Goal: Task Accomplishment & Management: Manage account settings

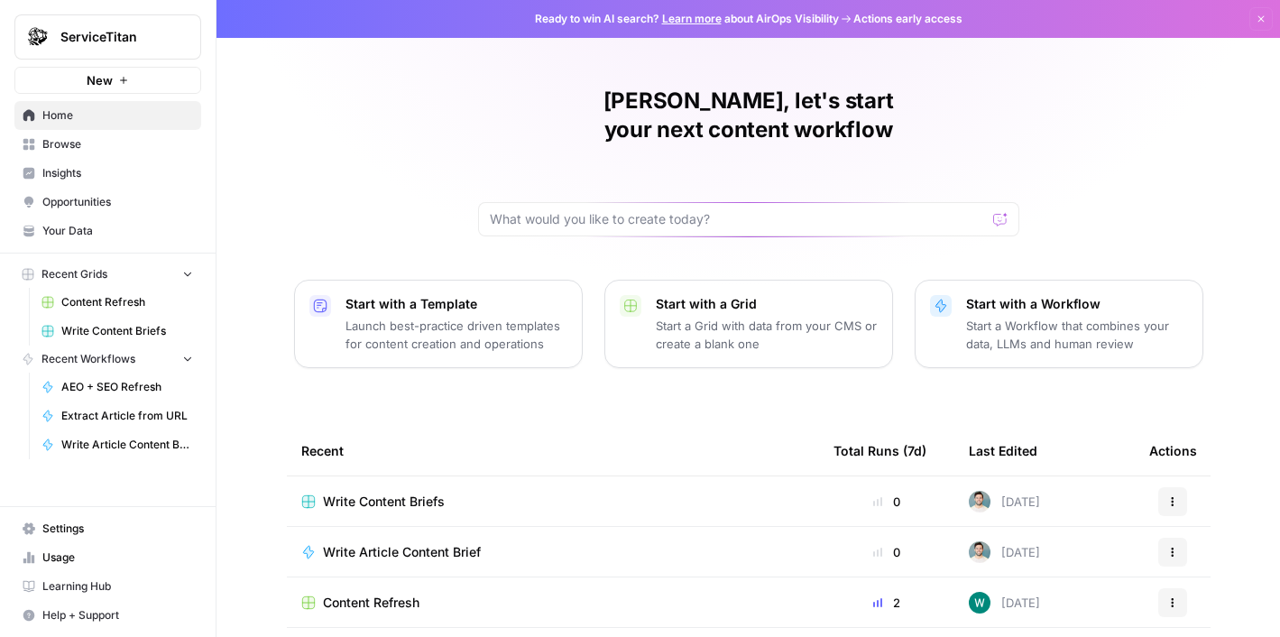
click at [87, 533] on span "Settings" at bounding box center [117, 529] width 151 height 16
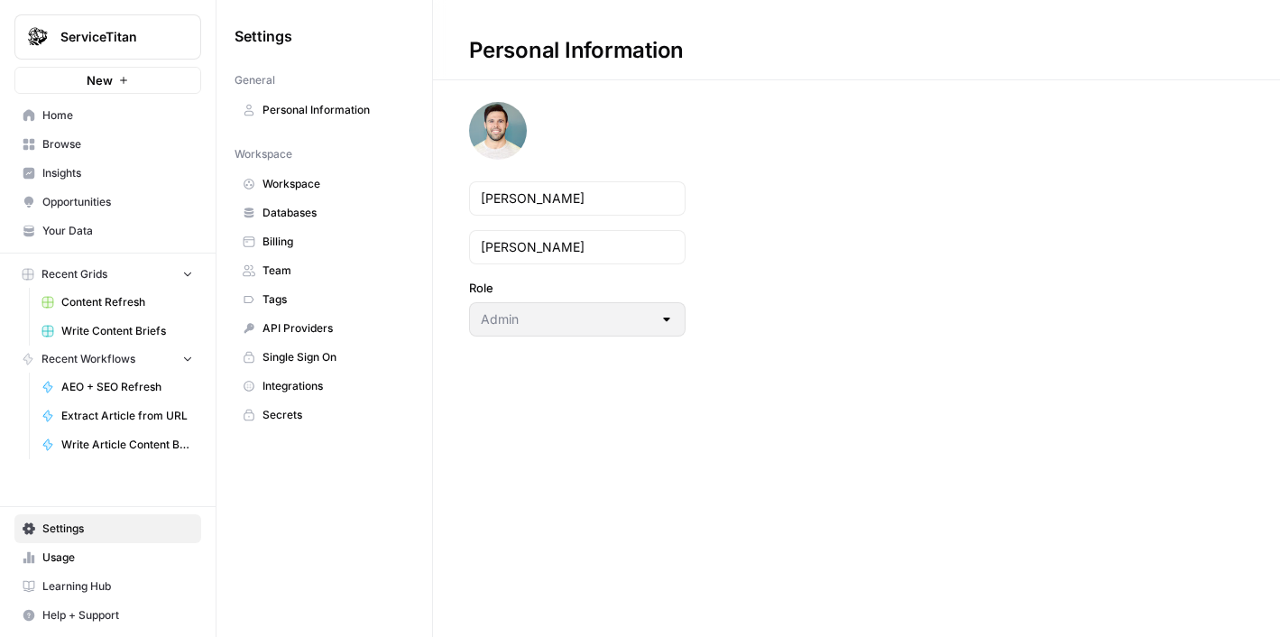
click at [283, 202] on link "Databases" at bounding box center [325, 213] width 180 height 29
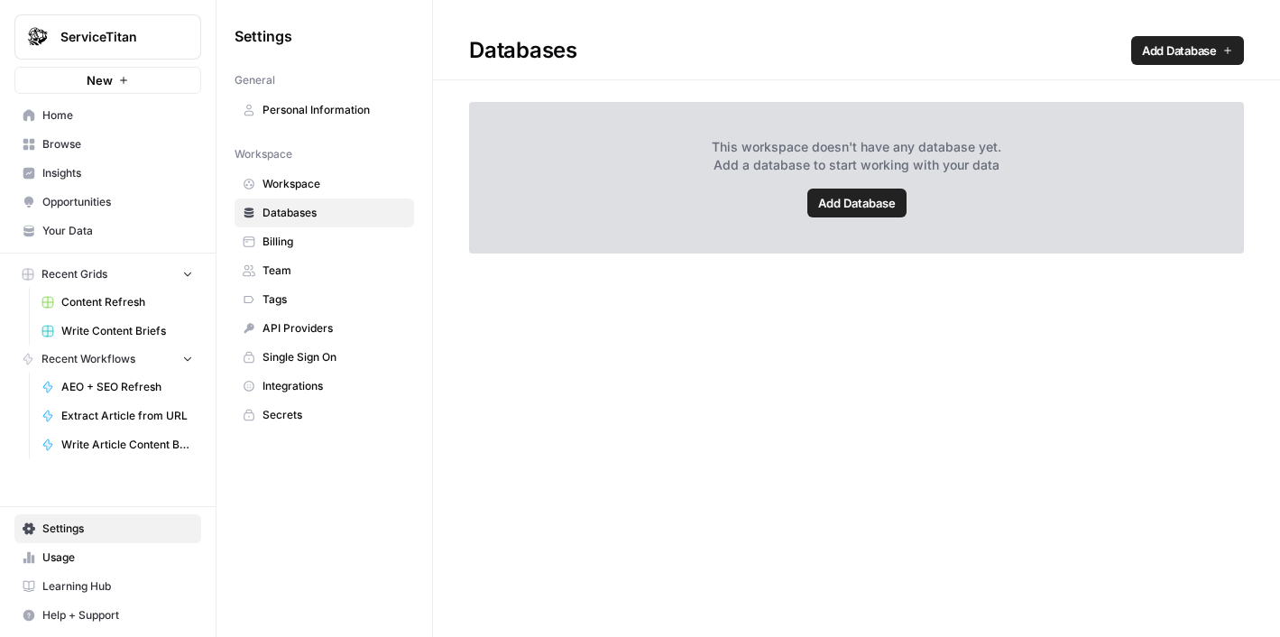
click at [834, 200] on span "Add Database" at bounding box center [857, 203] width 78 height 18
click at [309, 168] on nav "Workspace Workspace Databases Billing Team Tags API Providers Single Sign On In…" at bounding box center [325, 284] width 180 height 291
click at [307, 180] on span "Workspace" at bounding box center [334, 184] width 143 height 16
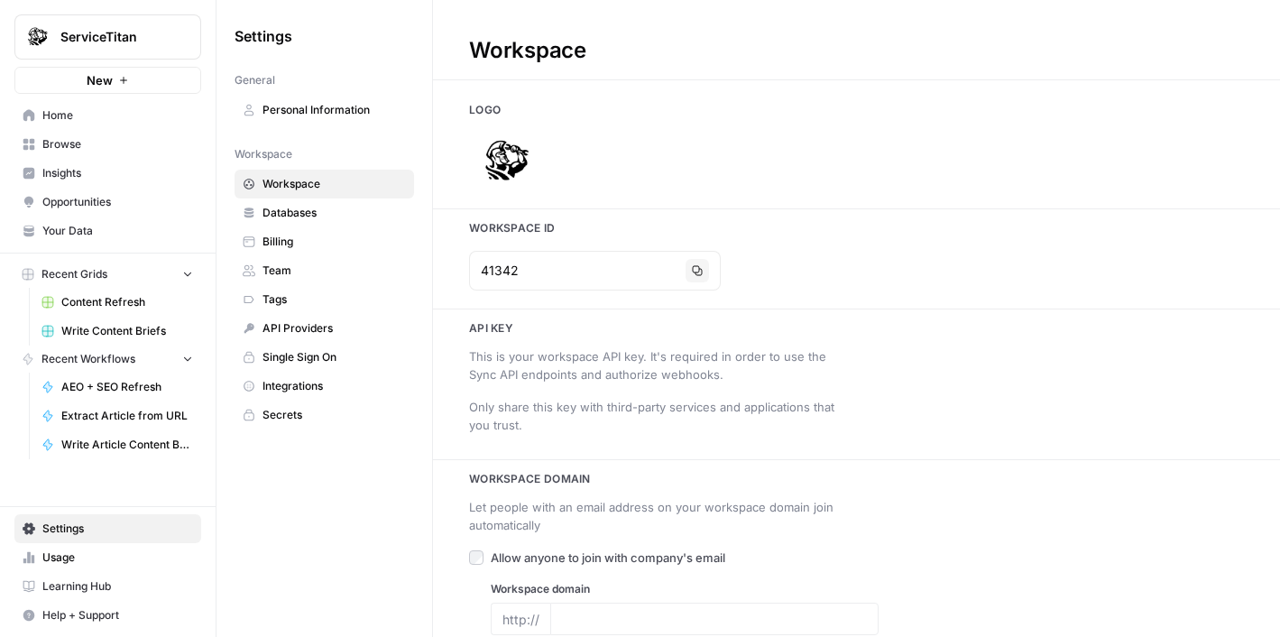
type input "[URL][DOMAIN_NAME]"
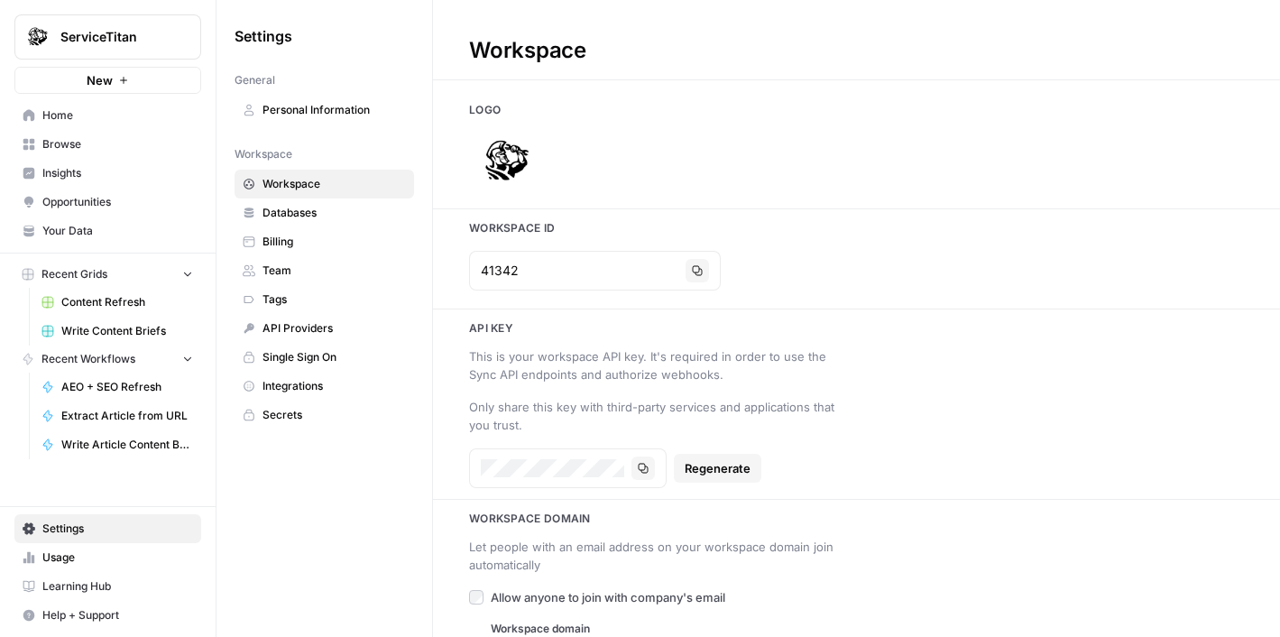
scroll to position [50, 0]
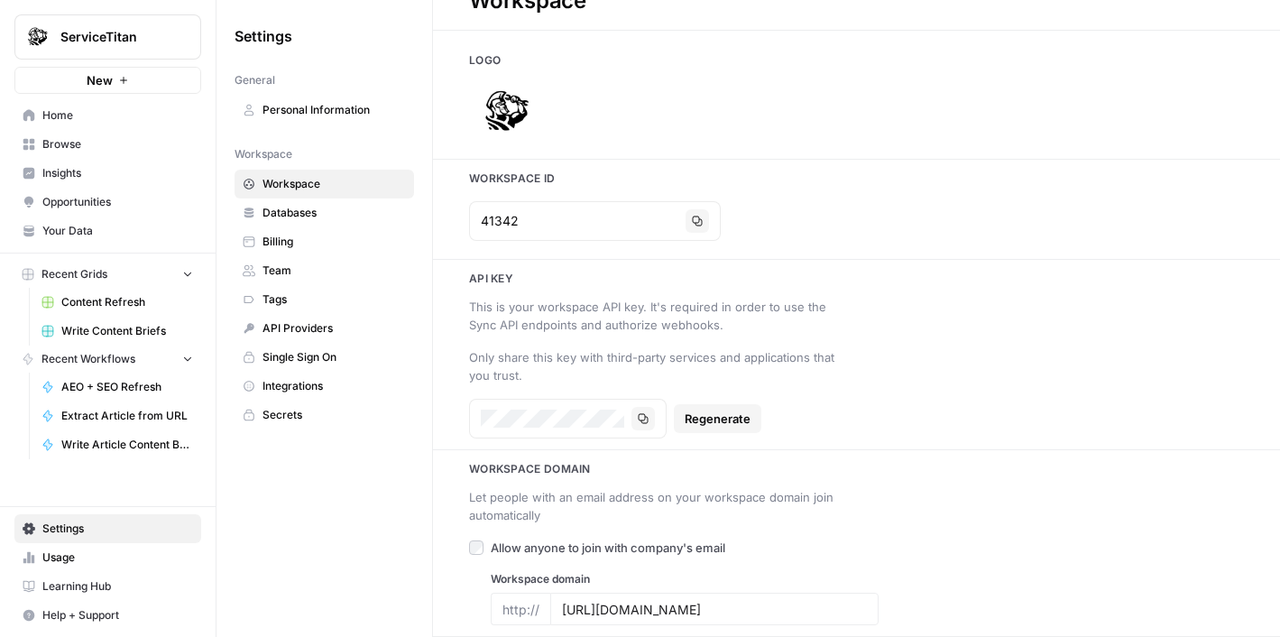
click at [304, 106] on span "Personal Information" at bounding box center [334, 110] width 143 height 16
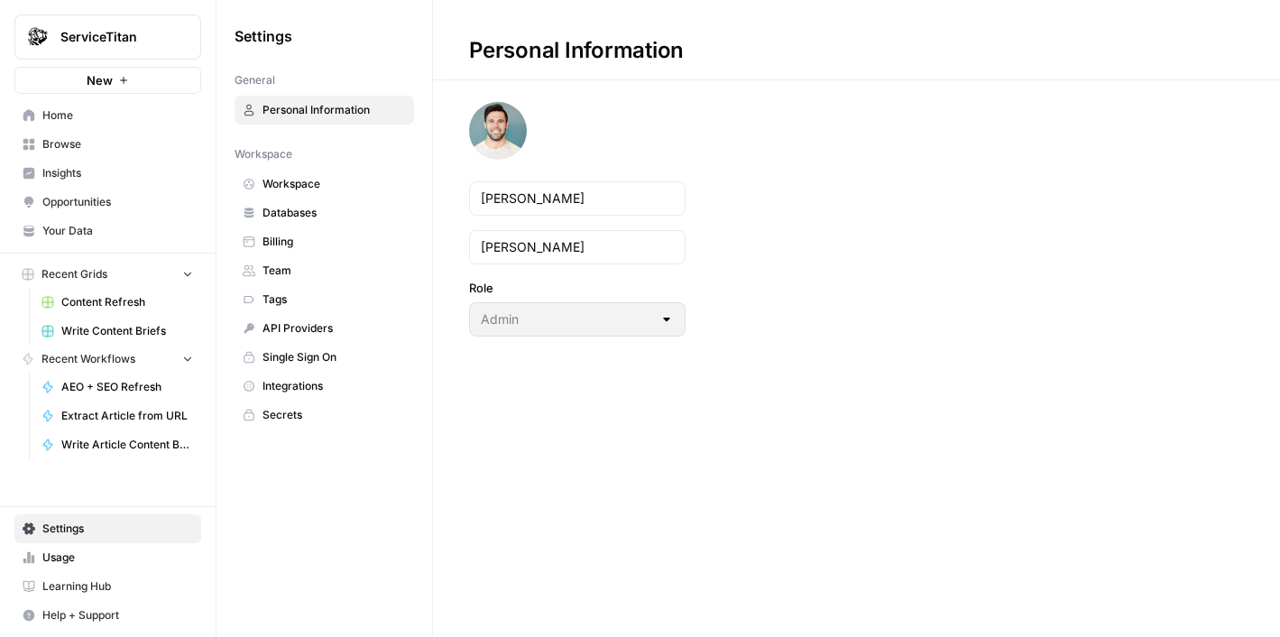
click at [310, 385] on span "Integrations" at bounding box center [334, 386] width 143 height 16
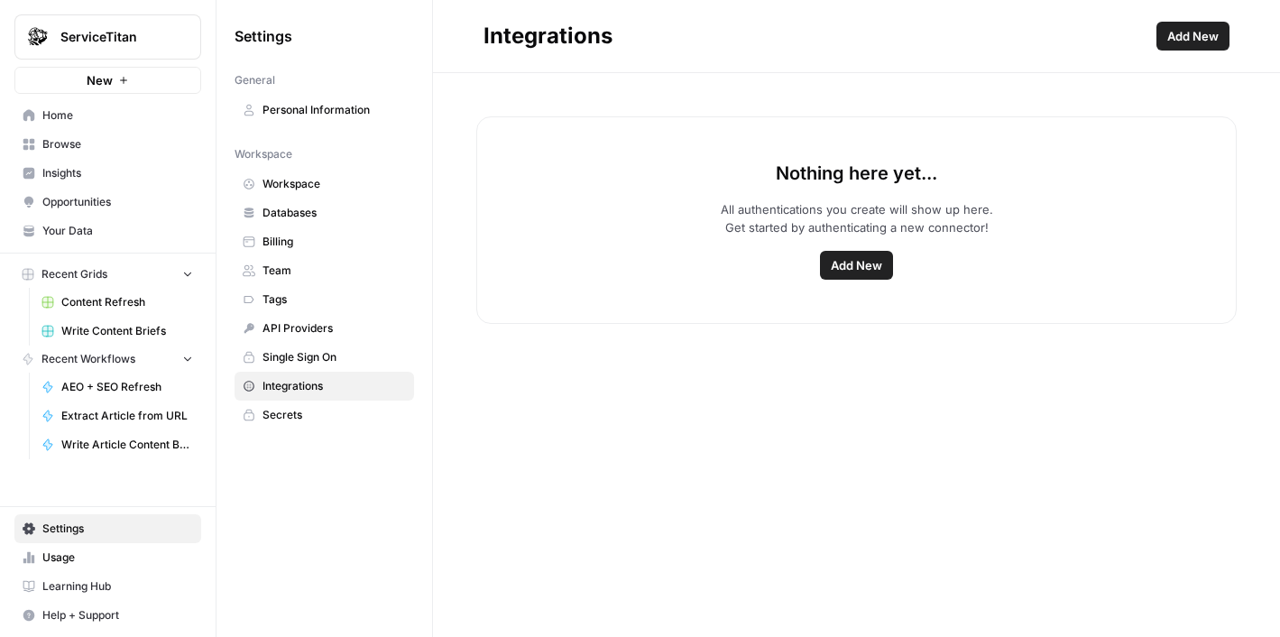
click at [864, 253] on button "Add New" at bounding box center [856, 265] width 73 height 29
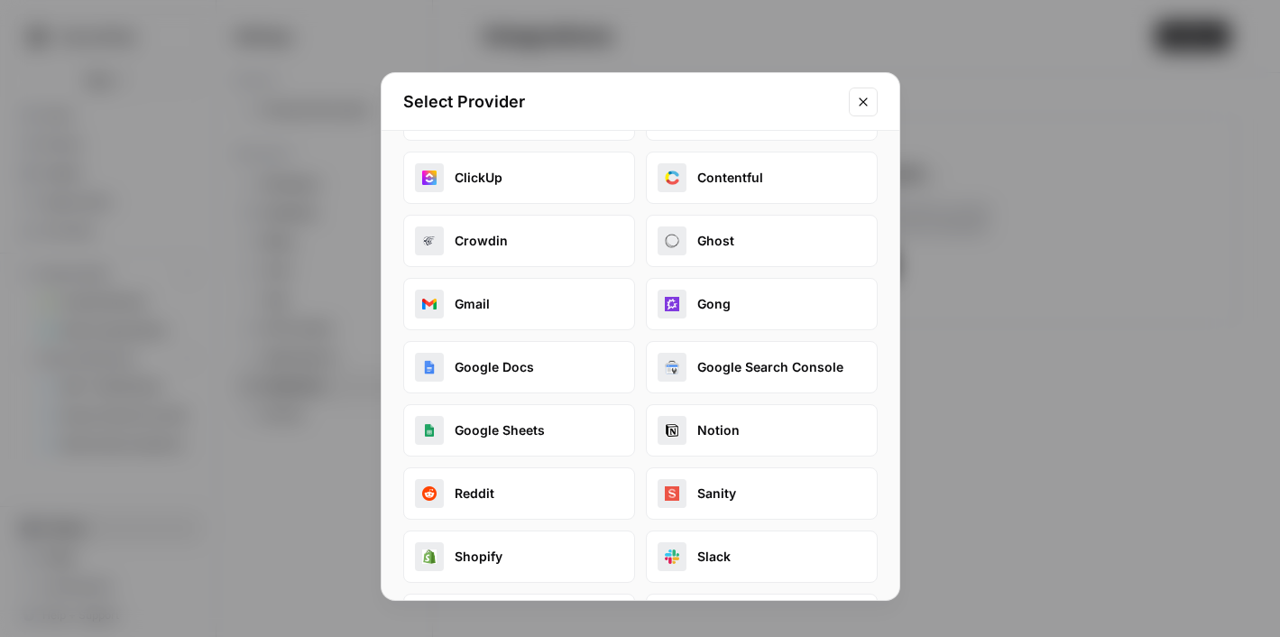
scroll to position [144, 0]
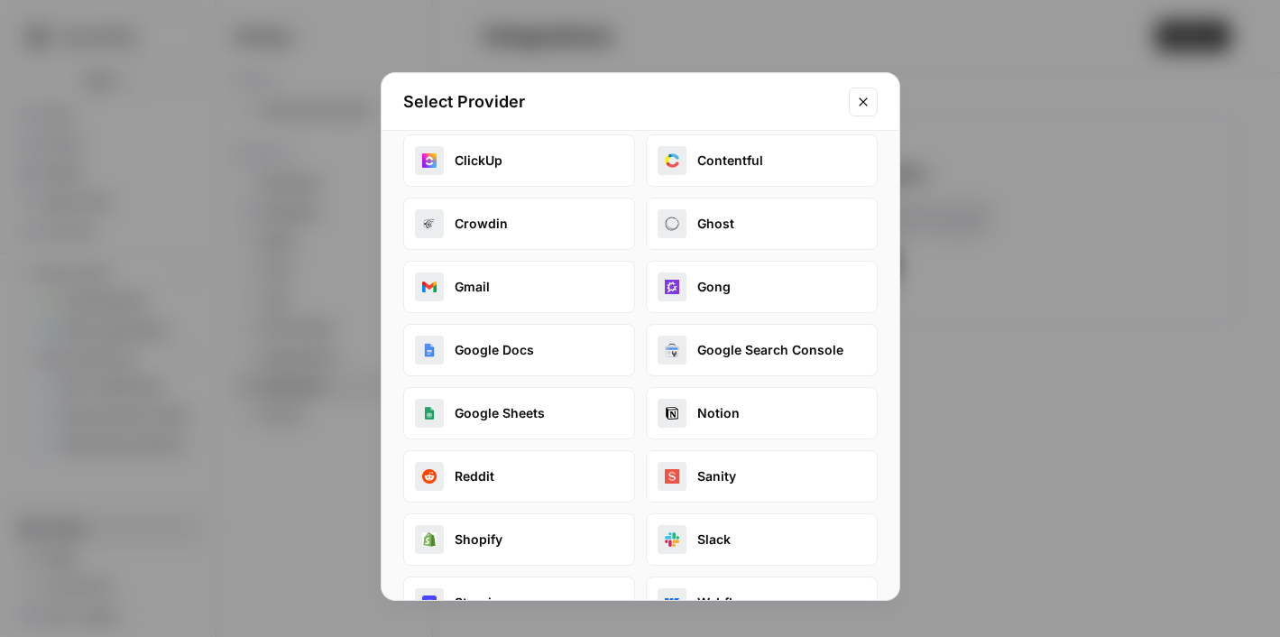
click at [726, 351] on button "Google Search Console" at bounding box center [762, 350] width 232 height 52
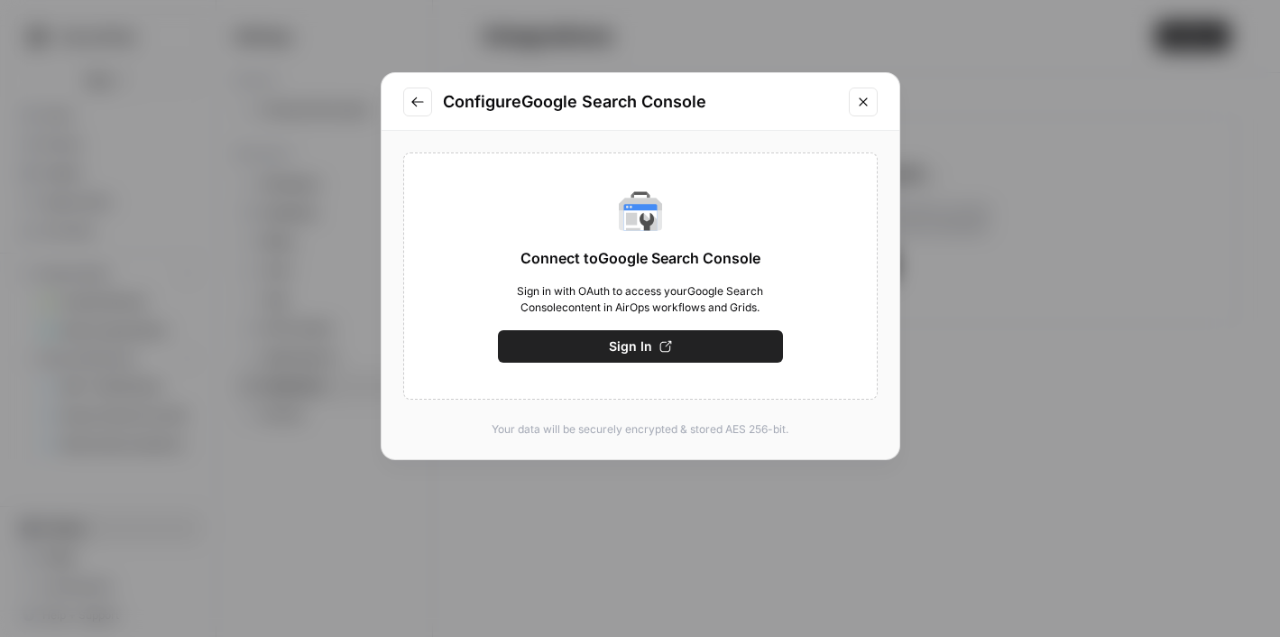
click at [679, 351] on button "Sign In" at bounding box center [640, 346] width 285 height 32
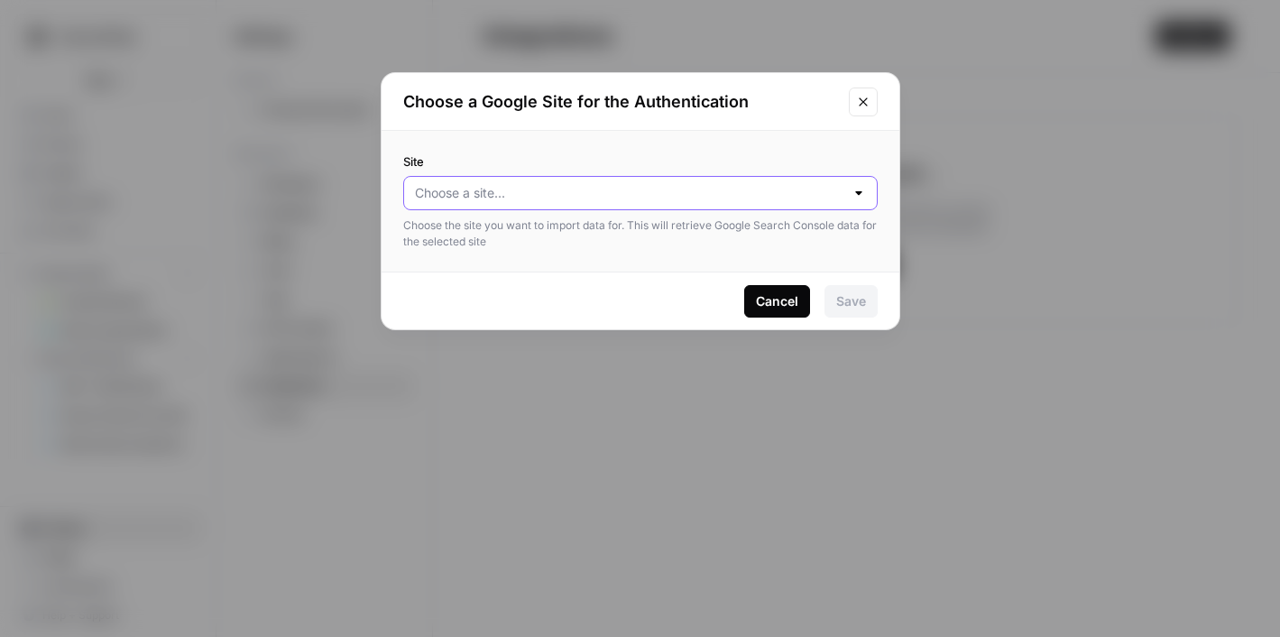
click at [669, 197] on input "Site" at bounding box center [630, 193] width 430 height 18
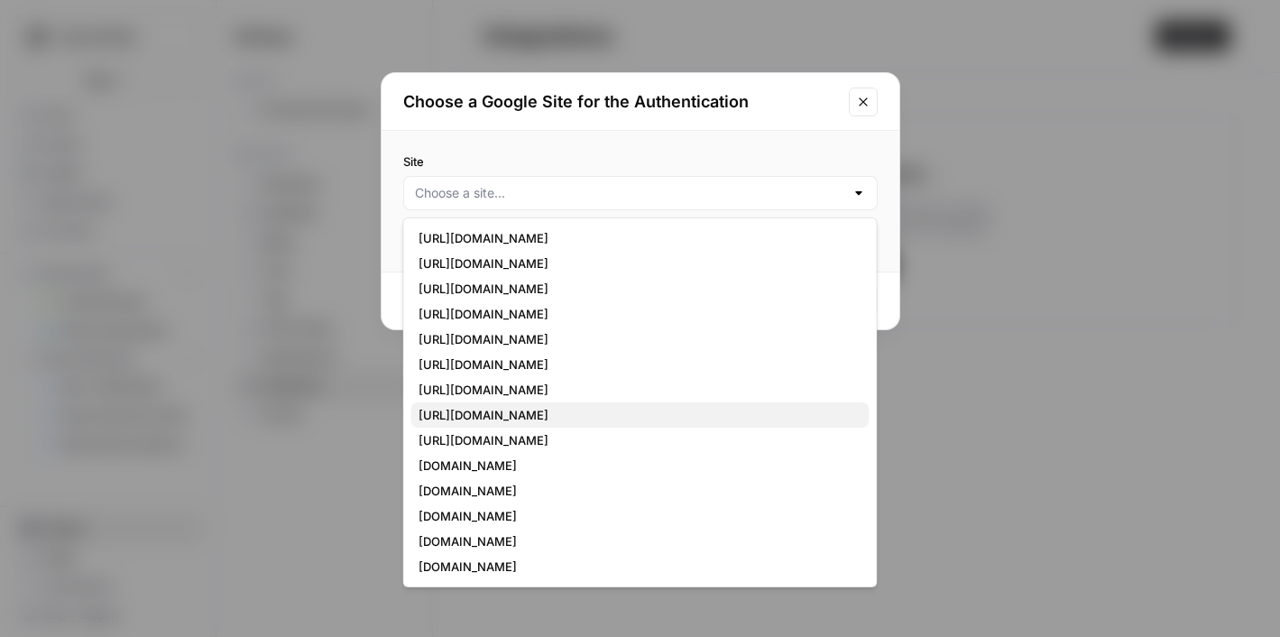
click at [589, 421] on span "[URL][DOMAIN_NAME]" at bounding box center [637, 415] width 437 height 18
type input "[URL][DOMAIN_NAME]"
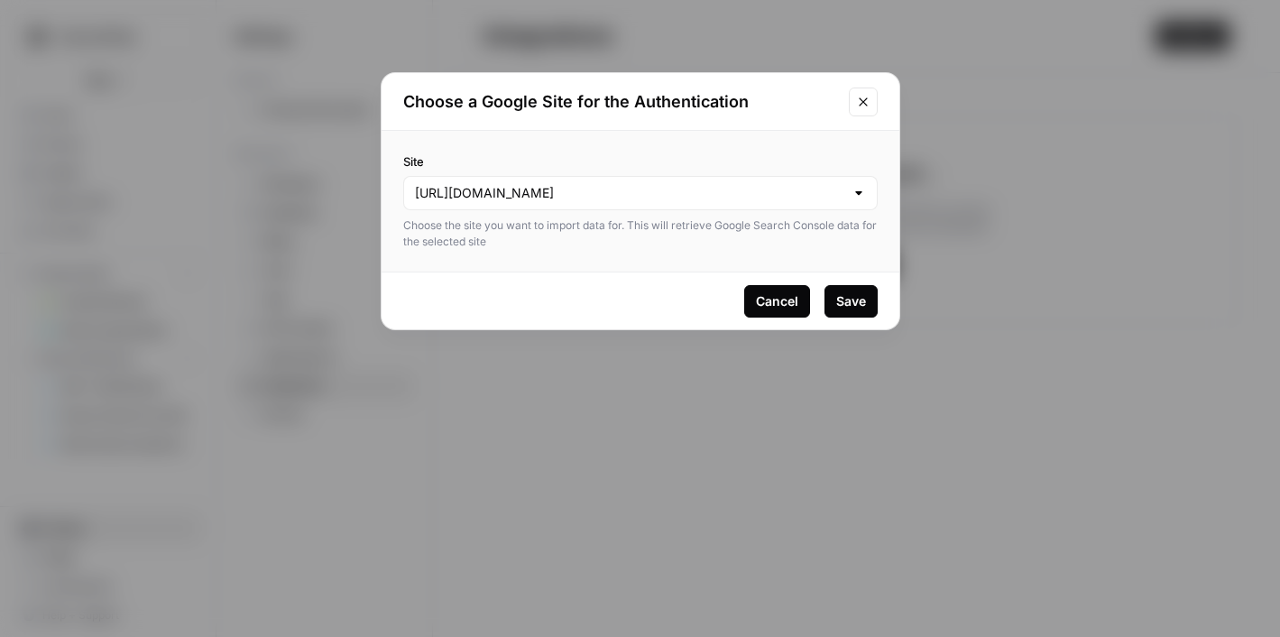
click at [861, 303] on div "Save" at bounding box center [852, 301] width 30 height 18
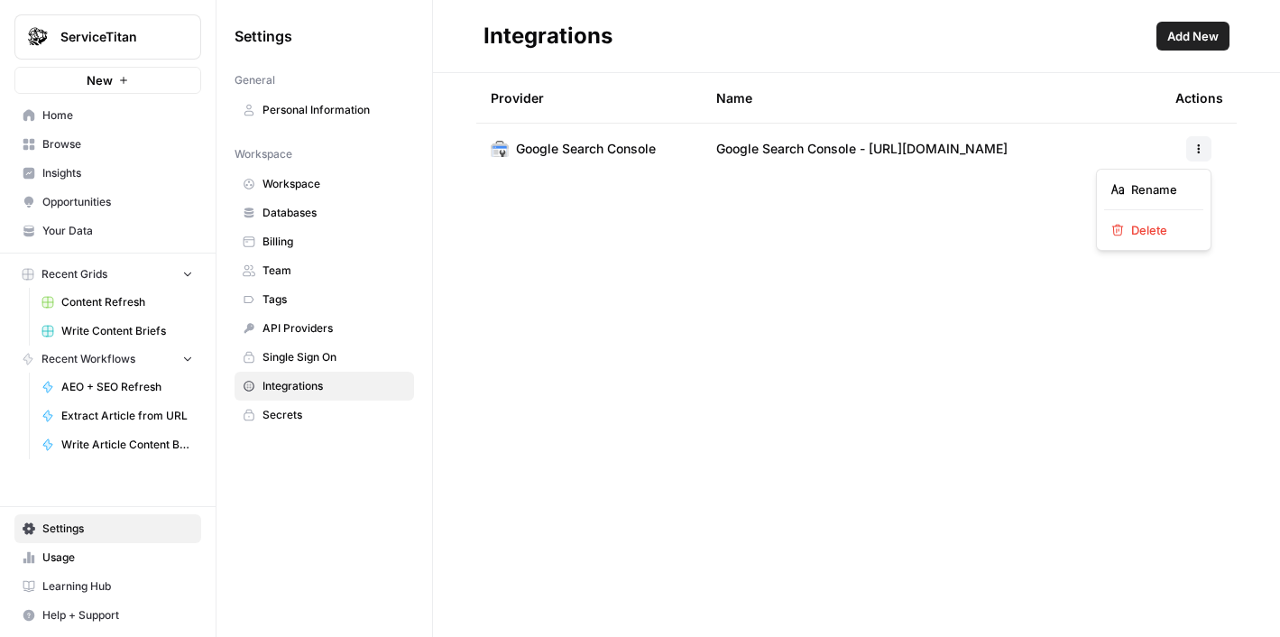
click at [1197, 153] on icon "button" at bounding box center [1199, 148] width 11 height 11
click at [838, 227] on div "Integrations Add New Provider Name Actions Google Search Console Google Search …" at bounding box center [856, 318] width 847 height 637
click at [849, 153] on span "Google Search Console - [URL][DOMAIN_NAME]" at bounding box center [861, 149] width 291 height 18
click at [574, 142] on span "Google Search Console" at bounding box center [586, 149] width 140 height 18
click at [535, 152] on span "Google Search Console" at bounding box center [586, 149] width 140 height 18
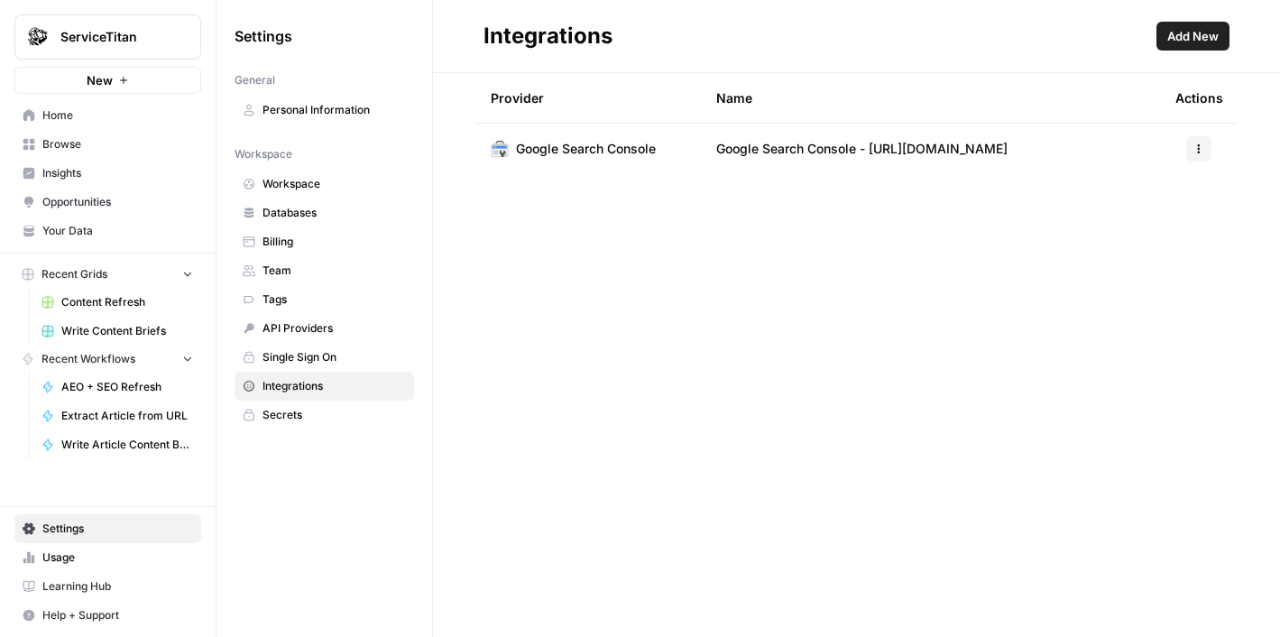
click at [502, 149] on img at bounding box center [500, 149] width 18 height 18
click at [1195, 152] on icon "button" at bounding box center [1199, 148] width 11 height 11
click at [788, 210] on div "Integrations Add New Provider Name Actions Google Search Console Google Search …" at bounding box center [856, 318] width 847 height 637
click at [322, 340] on link "API Providers" at bounding box center [325, 328] width 180 height 29
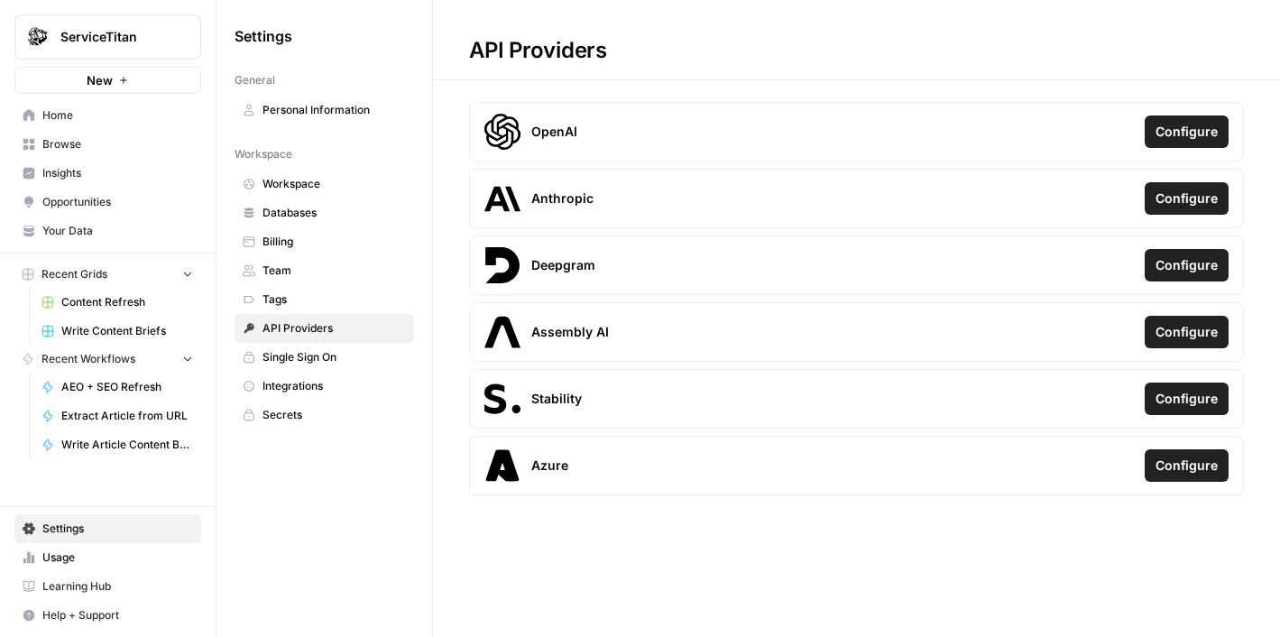
click at [316, 356] on span "Single Sign On" at bounding box center [334, 357] width 143 height 16
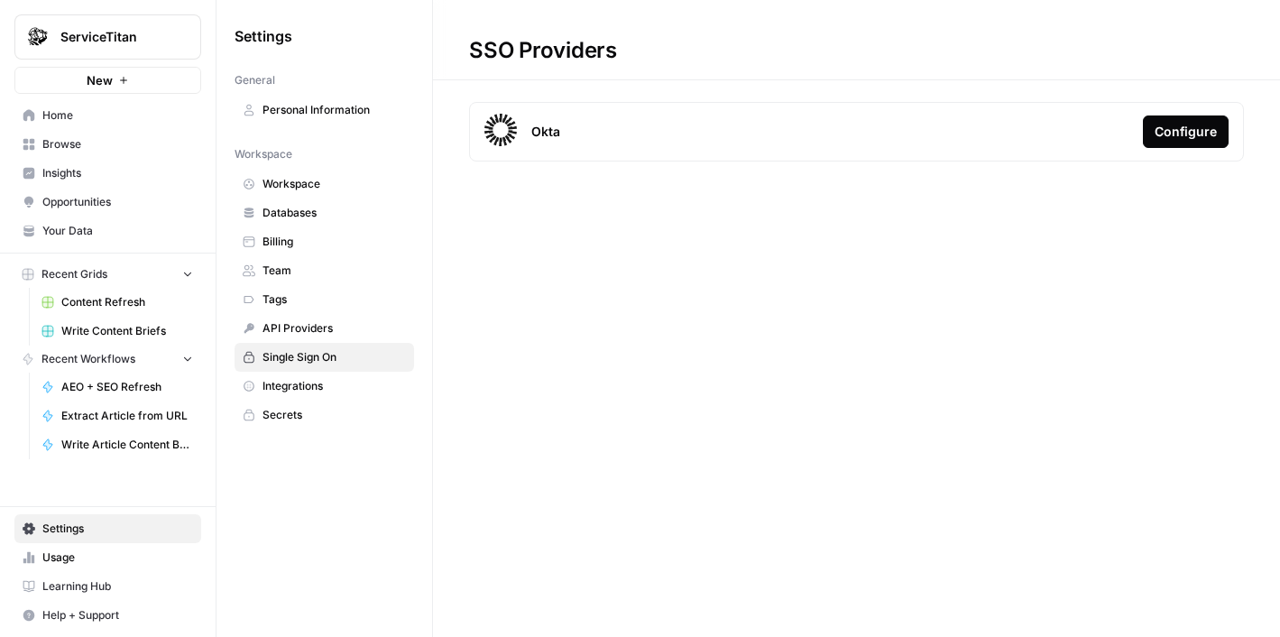
click at [316, 383] on span "Integrations" at bounding box center [334, 386] width 143 height 16
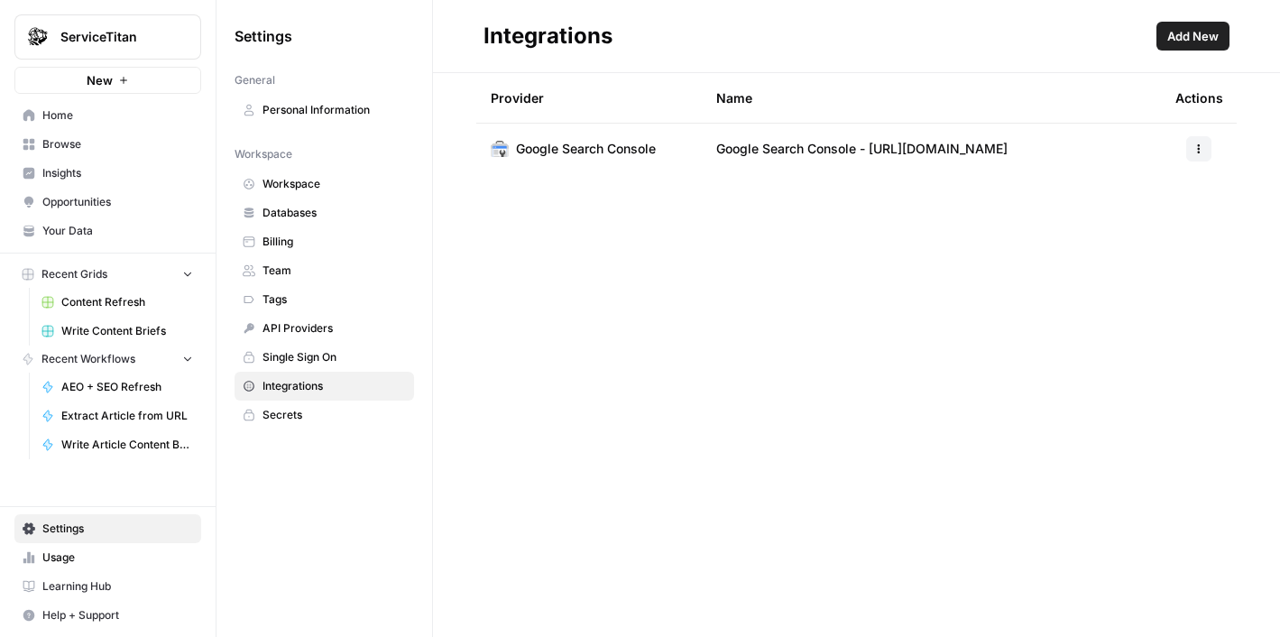
click at [316, 407] on span "Secrets" at bounding box center [334, 415] width 143 height 16
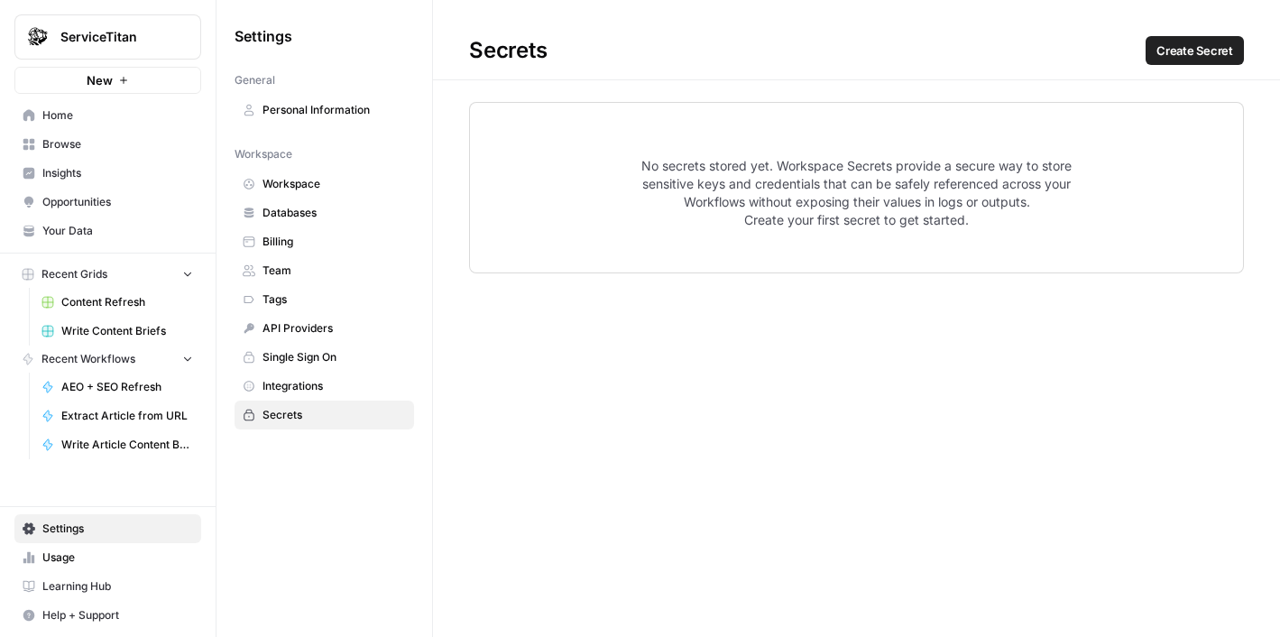
click at [318, 398] on link "Integrations" at bounding box center [325, 386] width 180 height 29
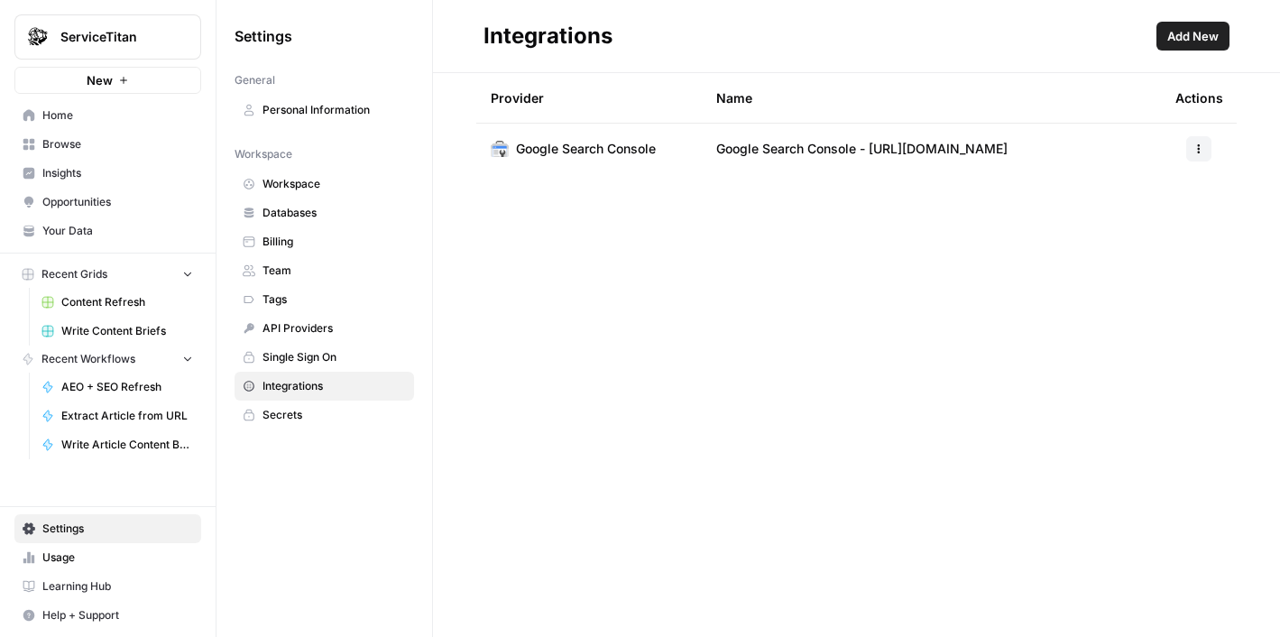
click at [100, 122] on span "Home" at bounding box center [117, 115] width 151 height 16
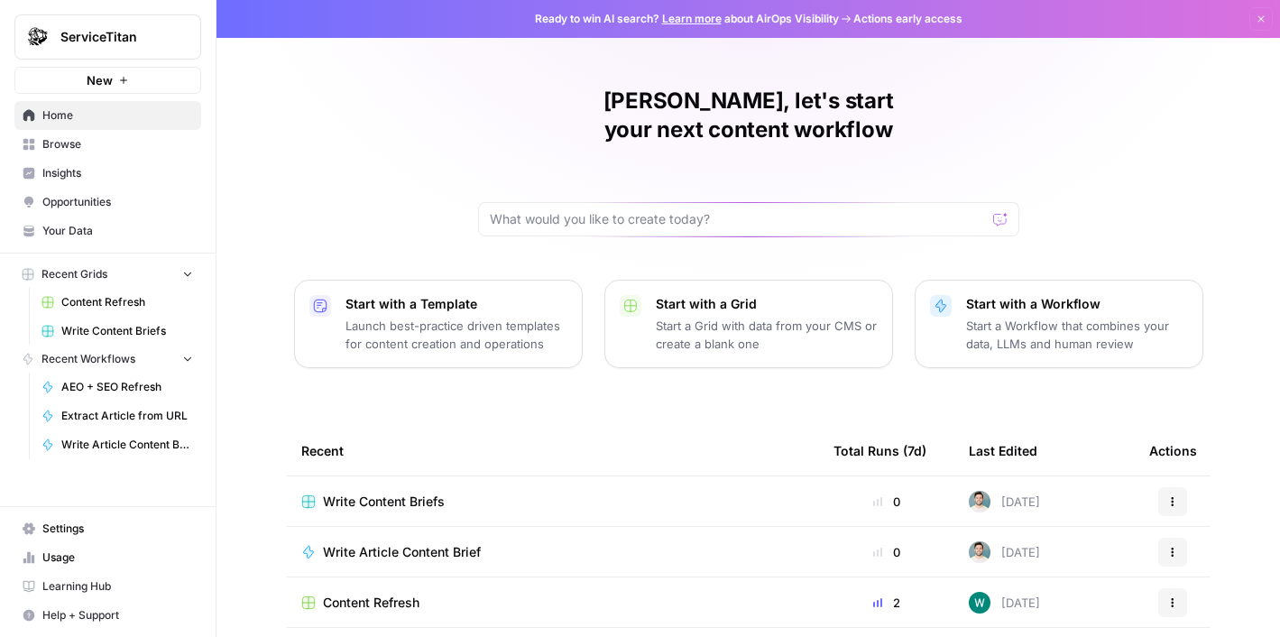
click at [110, 194] on span "Opportunities" at bounding box center [117, 202] width 151 height 16
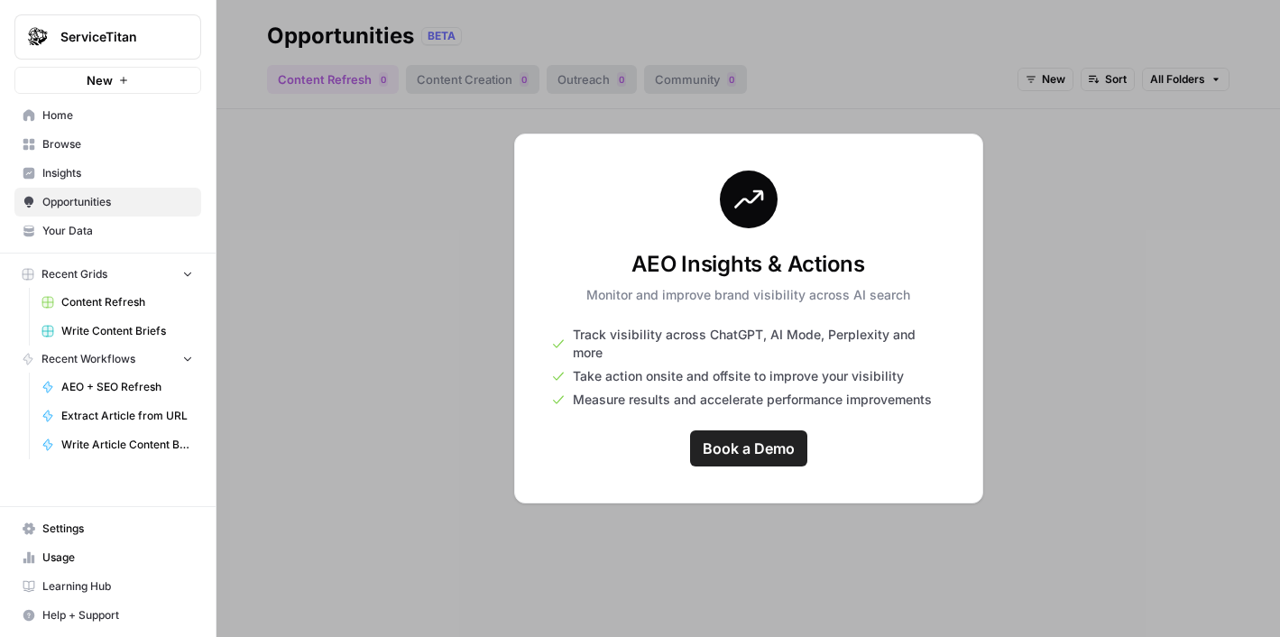
click at [104, 227] on span "Your Data" at bounding box center [117, 231] width 151 height 16
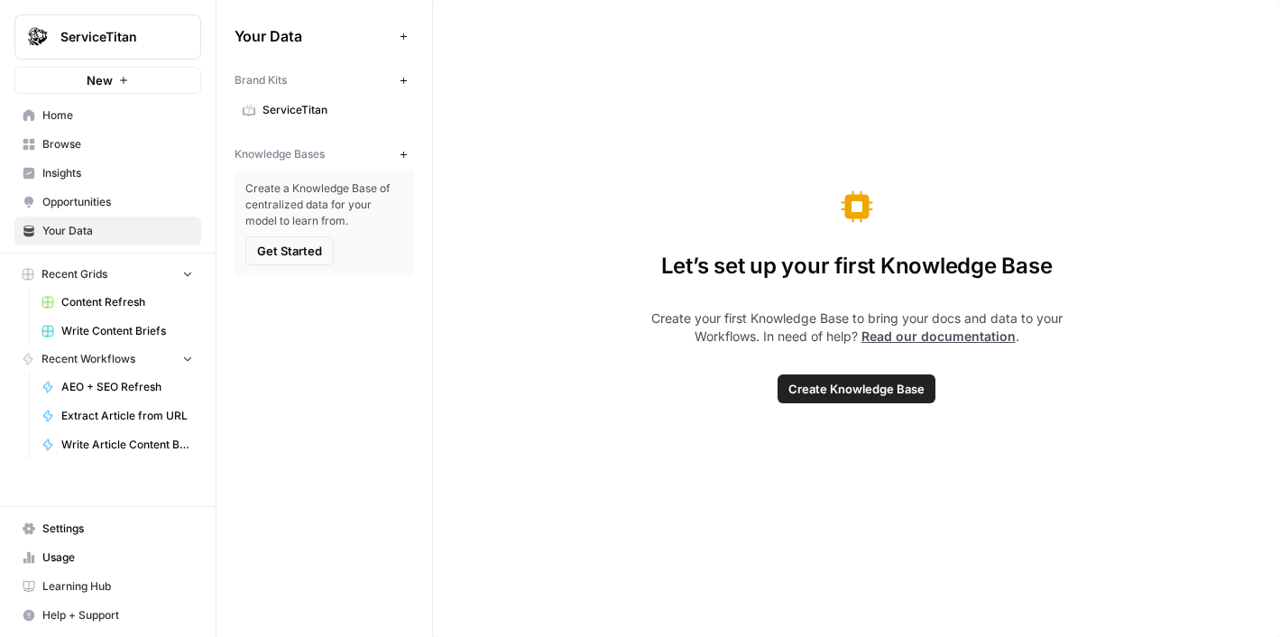
click at [90, 526] on span "Settings" at bounding box center [117, 529] width 151 height 16
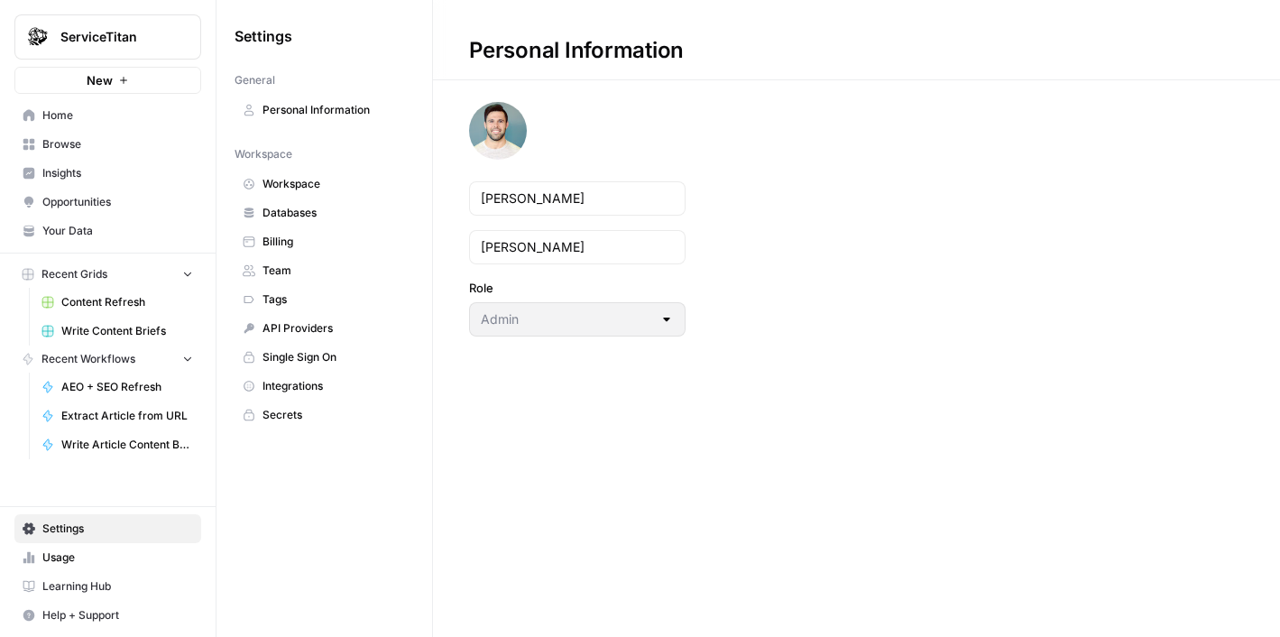
click at [310, 378] on span "Integrations" at bounding box center [334, 386] width 143 height 16
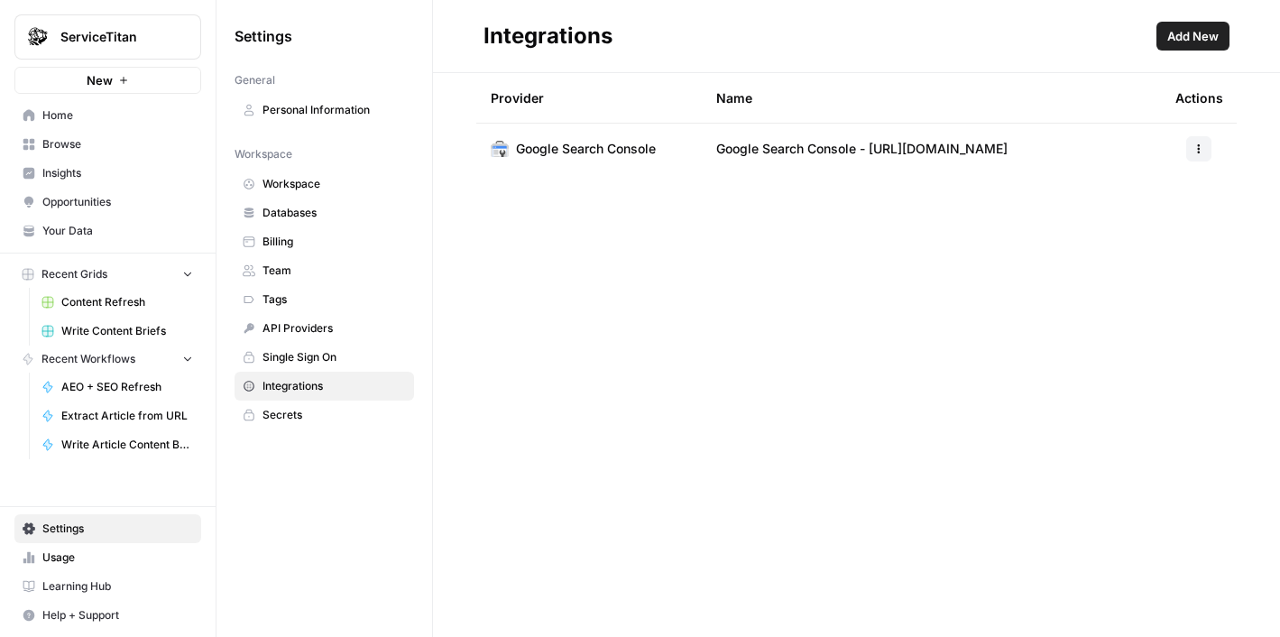
click at [308, 213] on span "Databases" at bounding box center [334, 213] width 143 height 16
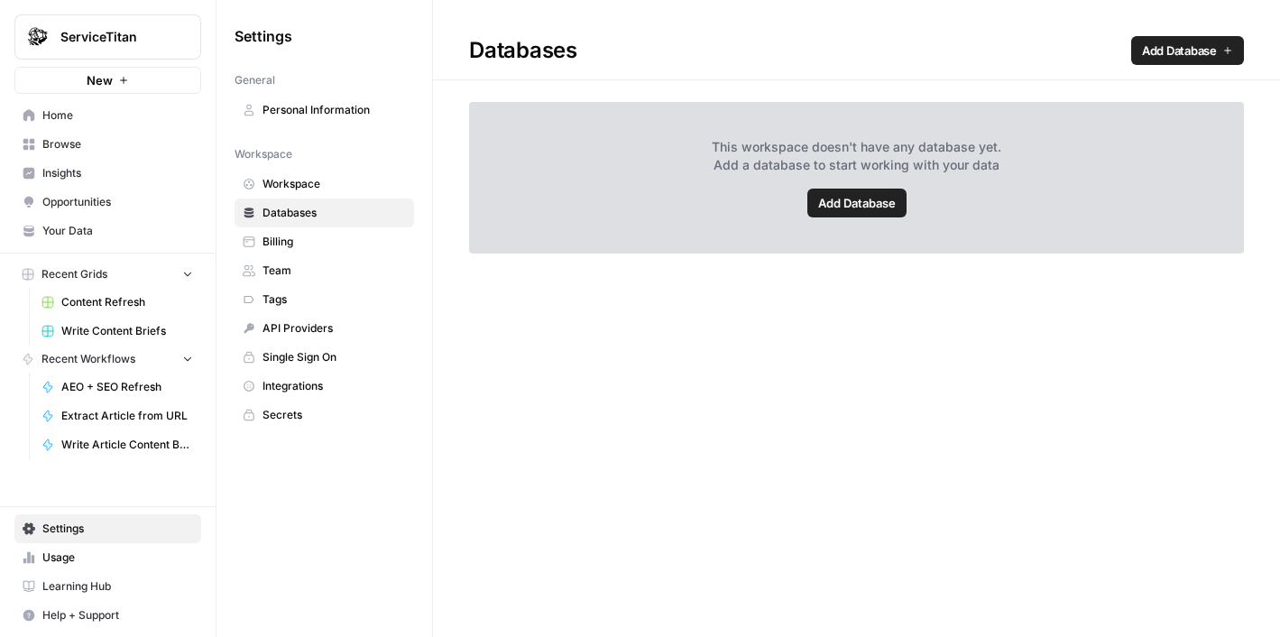
click at [300, 236] on span "Billing" at bounding box center [334, 242] width 143 height 16
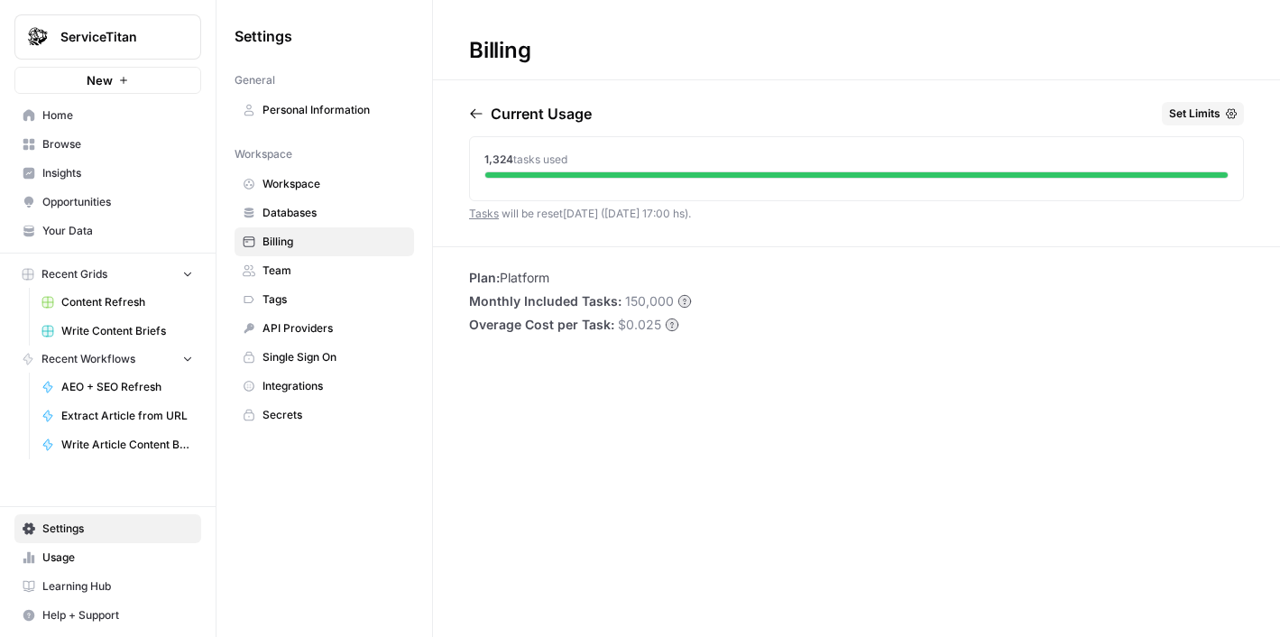
click at [295, 321] on span "API Providers" at bounding box center [334, 328] width 143 height 16
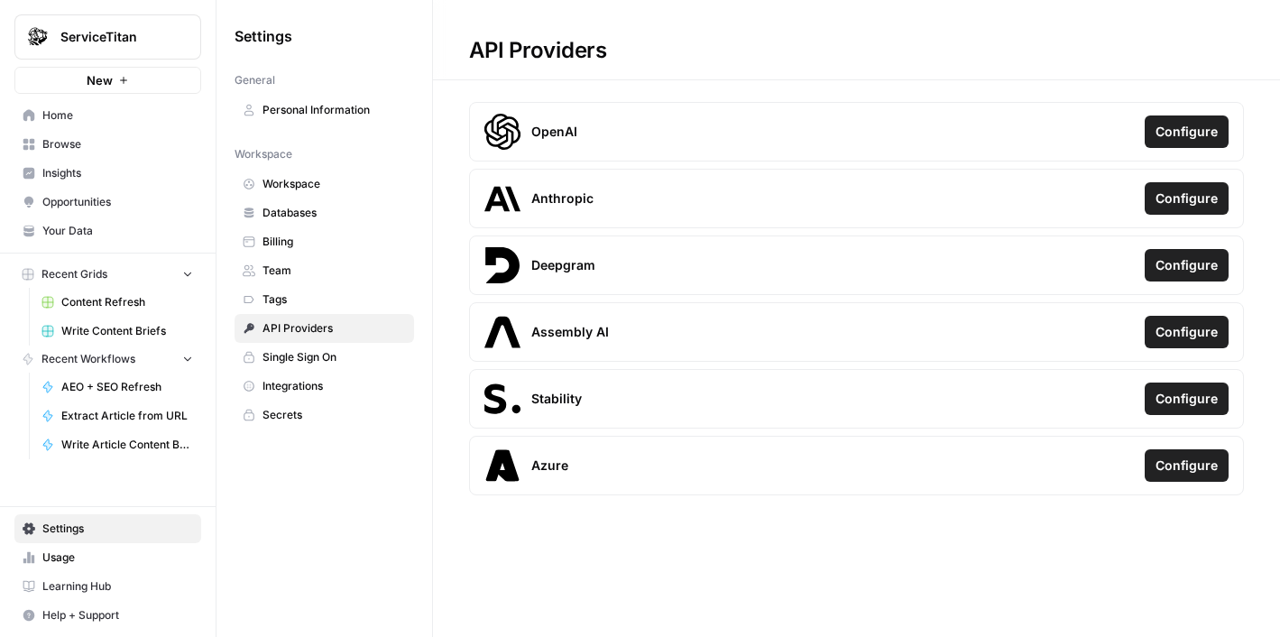
click at [304, 372] on link "Integrations" at bounding box center [325, 386] width 180 height 29
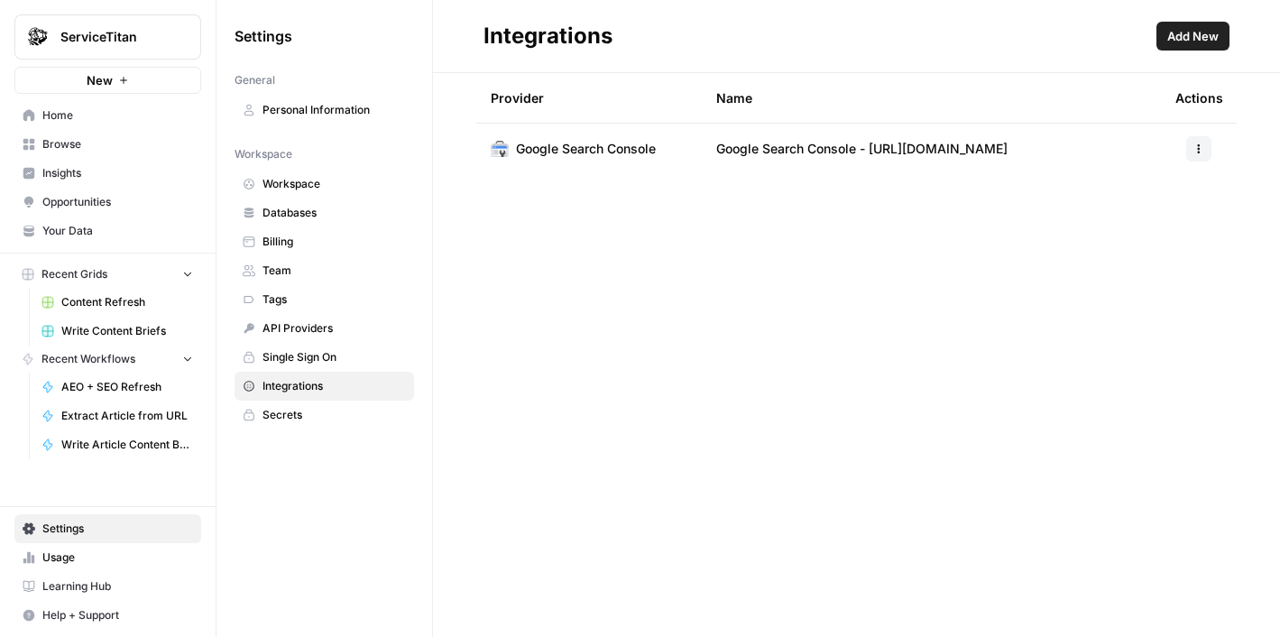
click at [317, 417] on span "Secrets" at bounding box center [334, 415] width 143 height 16
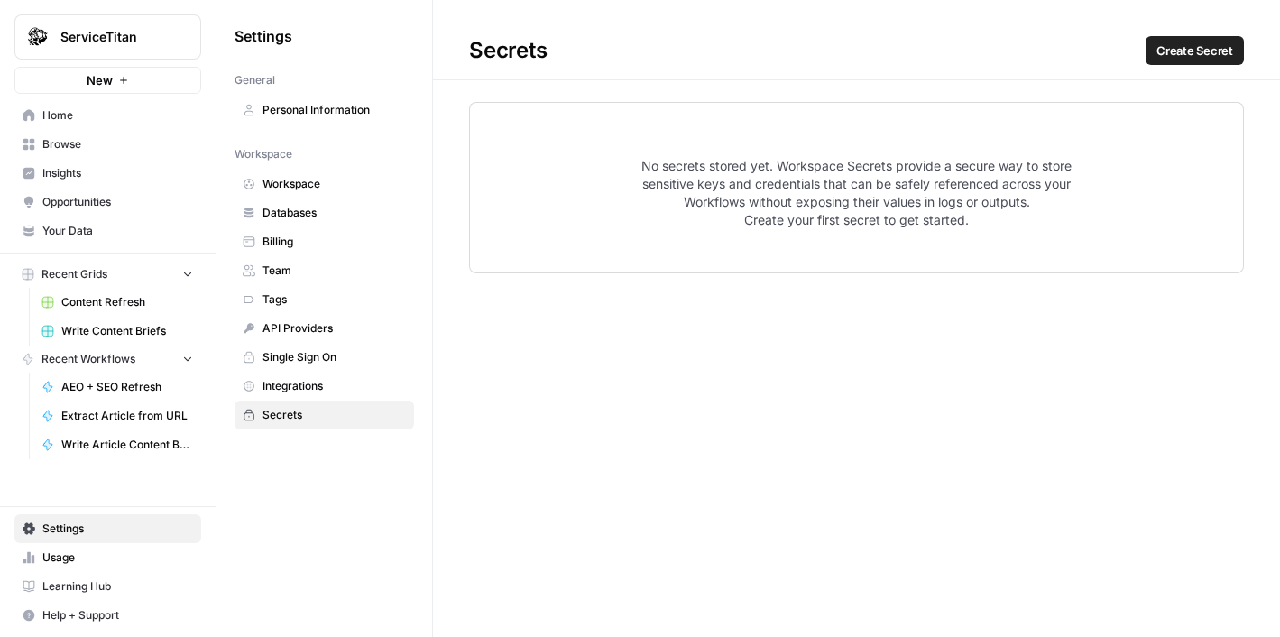
click at [310, 384] on span "Integrations" at bounding box center [334, 386] width 143 height 16
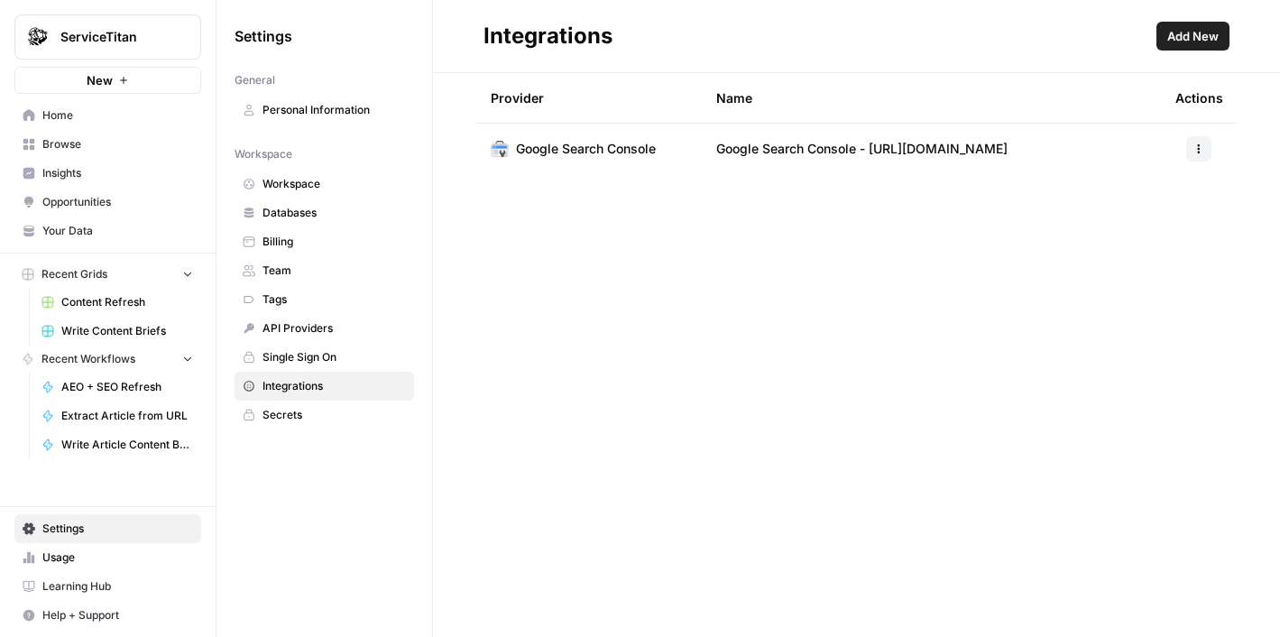
click at [86, 229] on span "Your Data" at bounding box center [117, 231] width 151 height 16
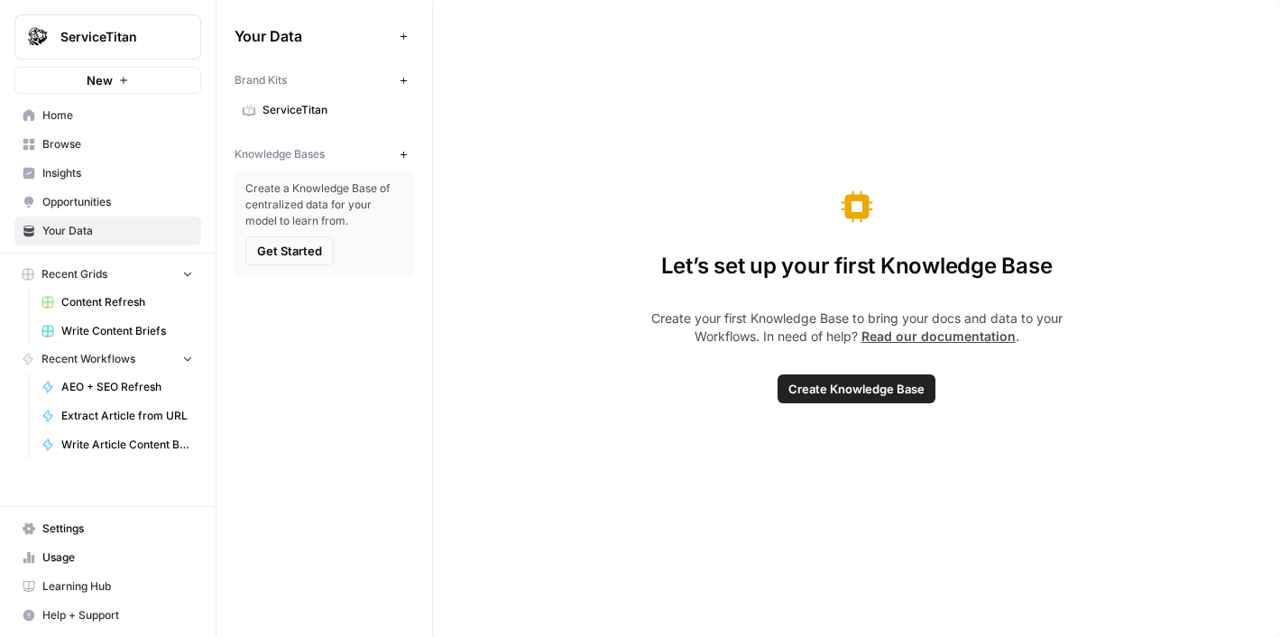
click at [89, 212] on link "Opportunities" at bounding box center [107, 202] width 187 height 29
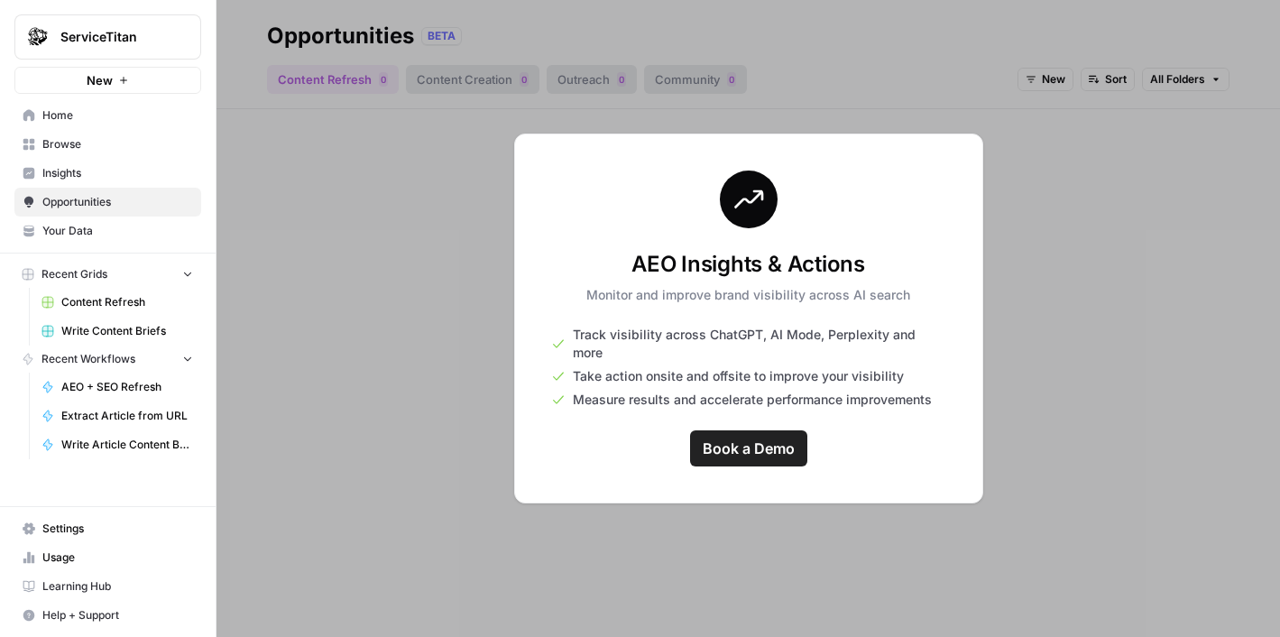
click at [108, 188] on link "Opportunities" at bounding box center [107, 202] width 187 height 29
click at [109, 172] on span "Insights" at bounding box center [117, 173] width 151 height 16
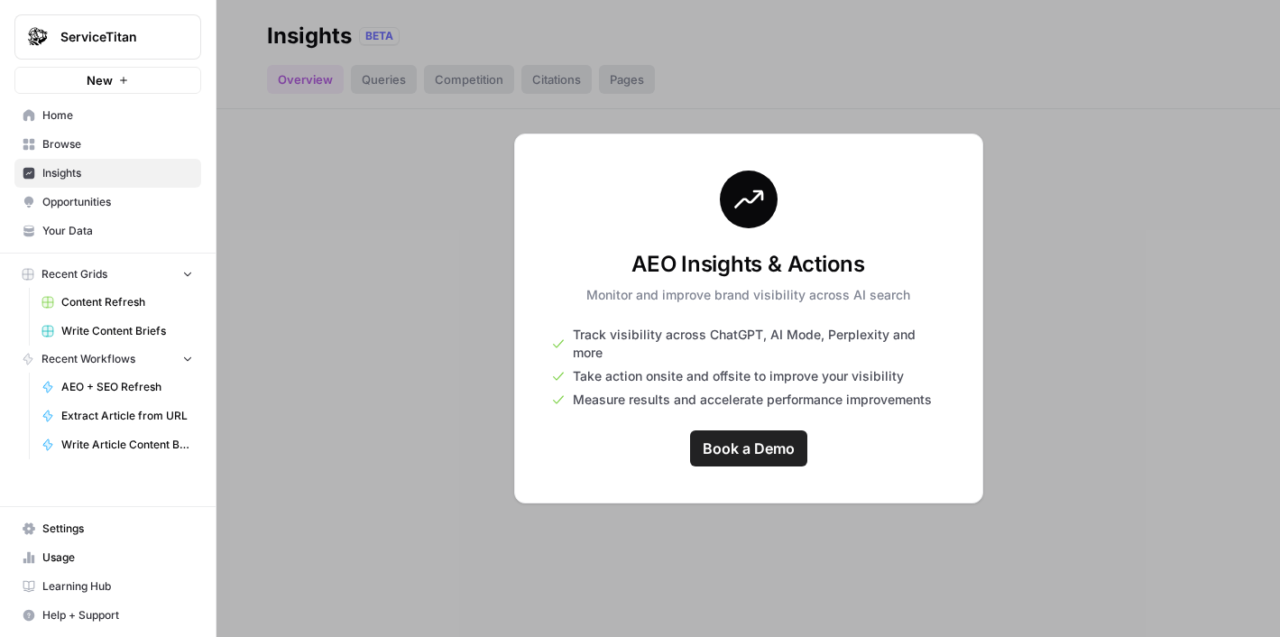
click at [99, 148] on span "Browse" at bounding box center [117, 144] width 151 height 16
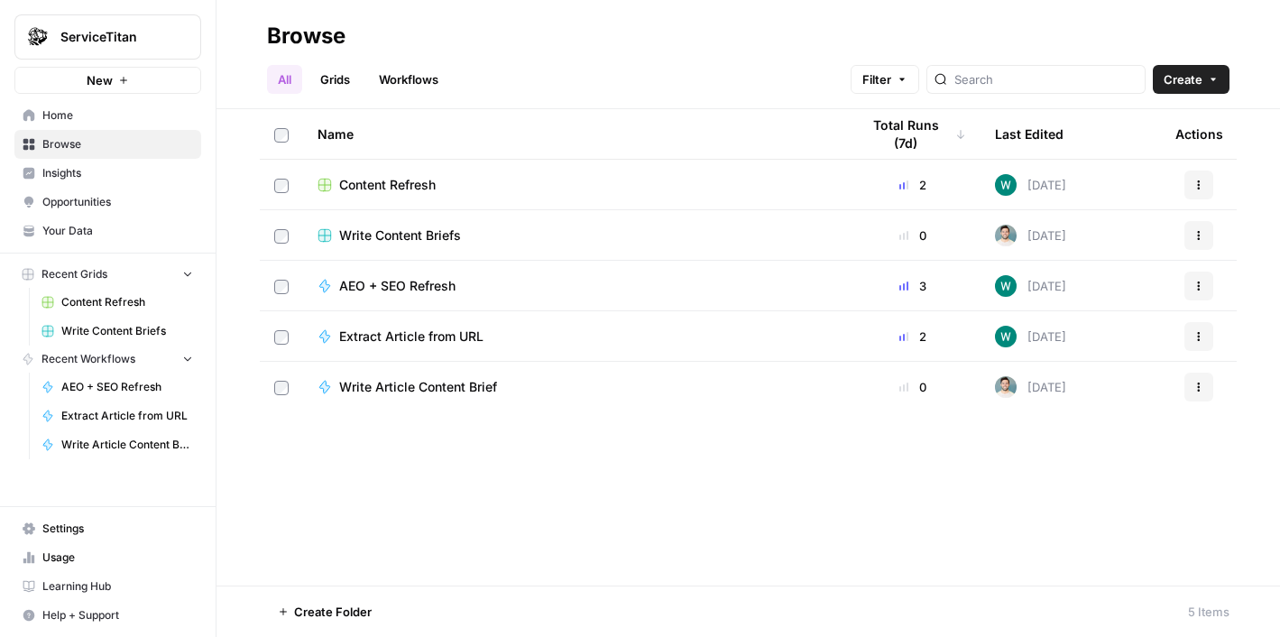
click at [91, 125] on link "Home" at bounding box center [107, 115] width 187 height 29
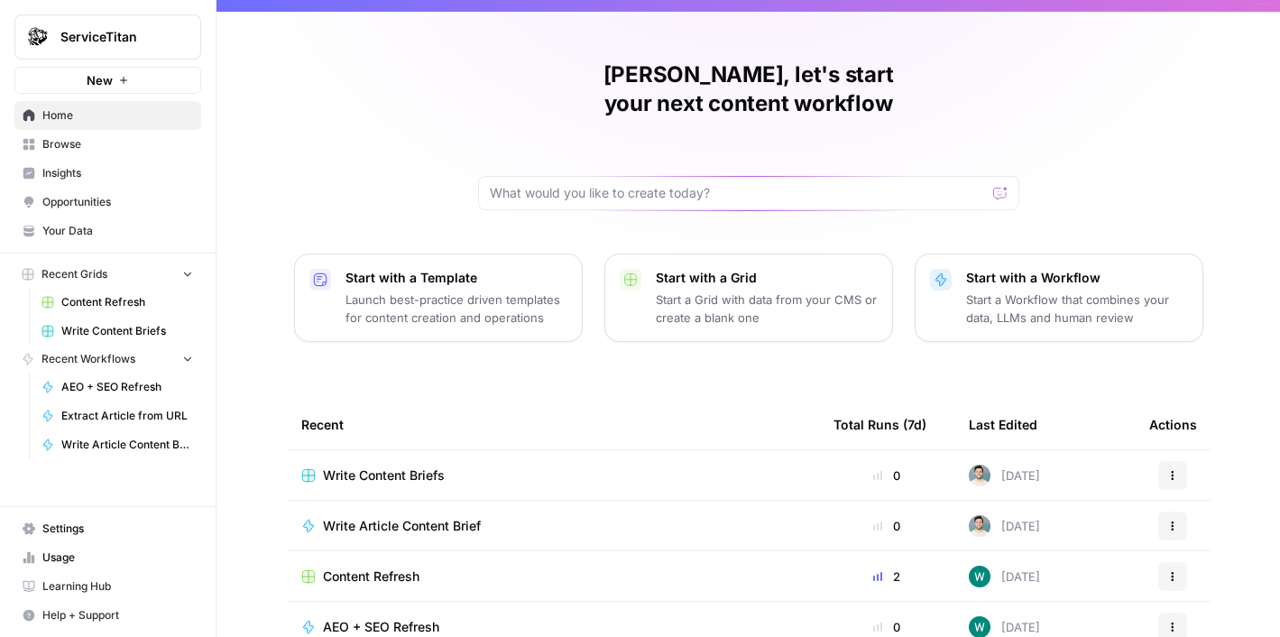
scroll to position [92, 0]
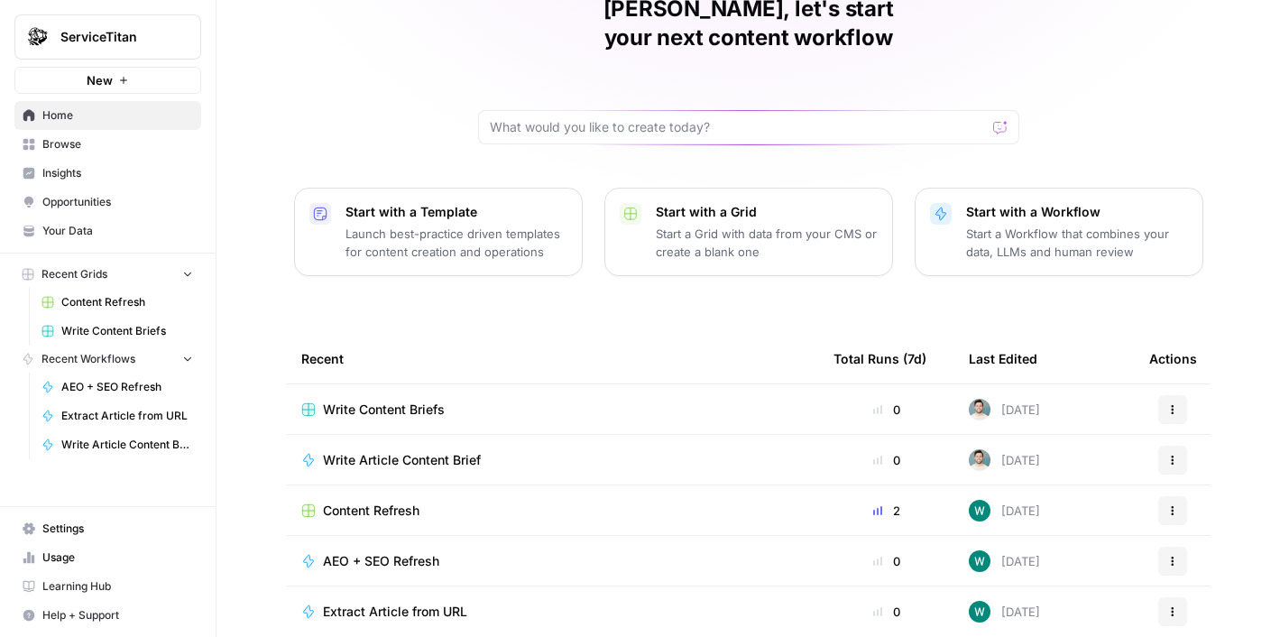
click at [92, 523] on span "Settings" at bounding box center [117, 529] width 151 height 16
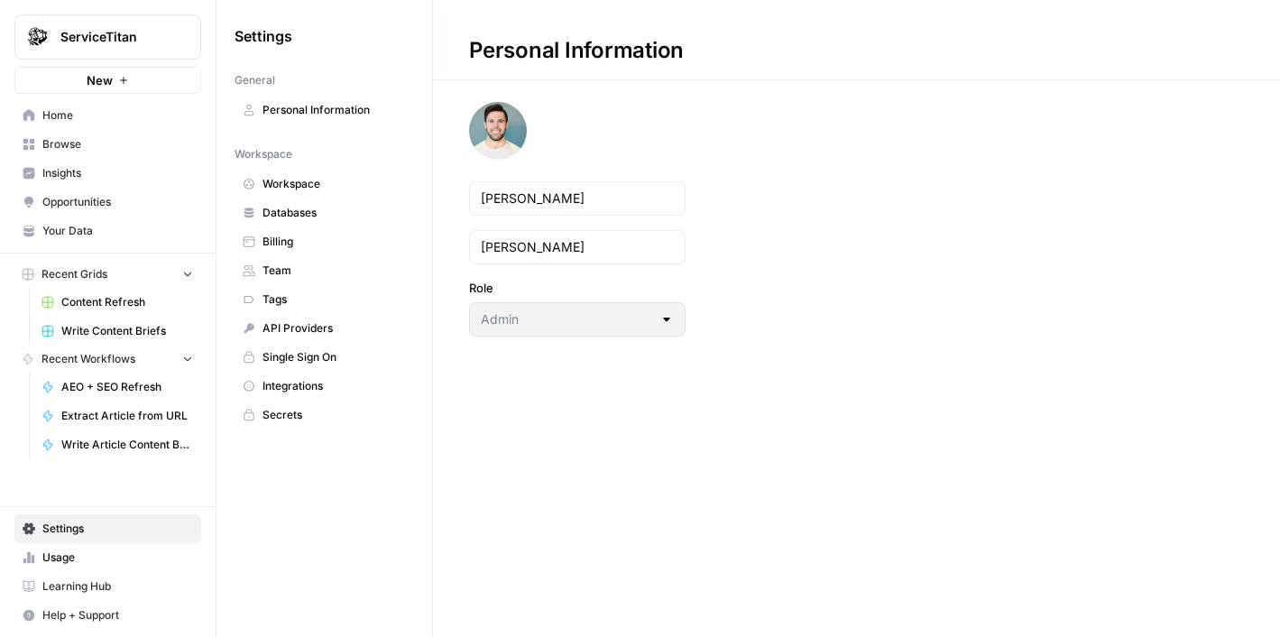
click at [323, 217] on span "Databases" at bounding box center [334, 213] width 143 height 16
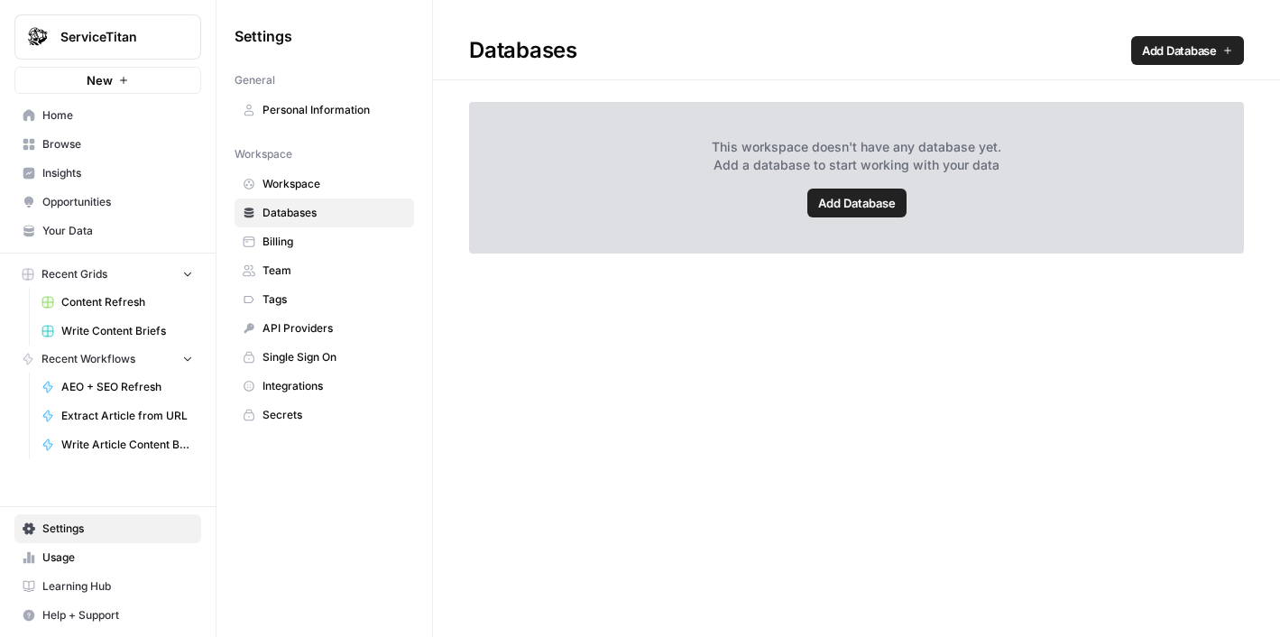
click at [320, 198] on link "Workspace" at bounding box center [325, 184] width 180 height 29
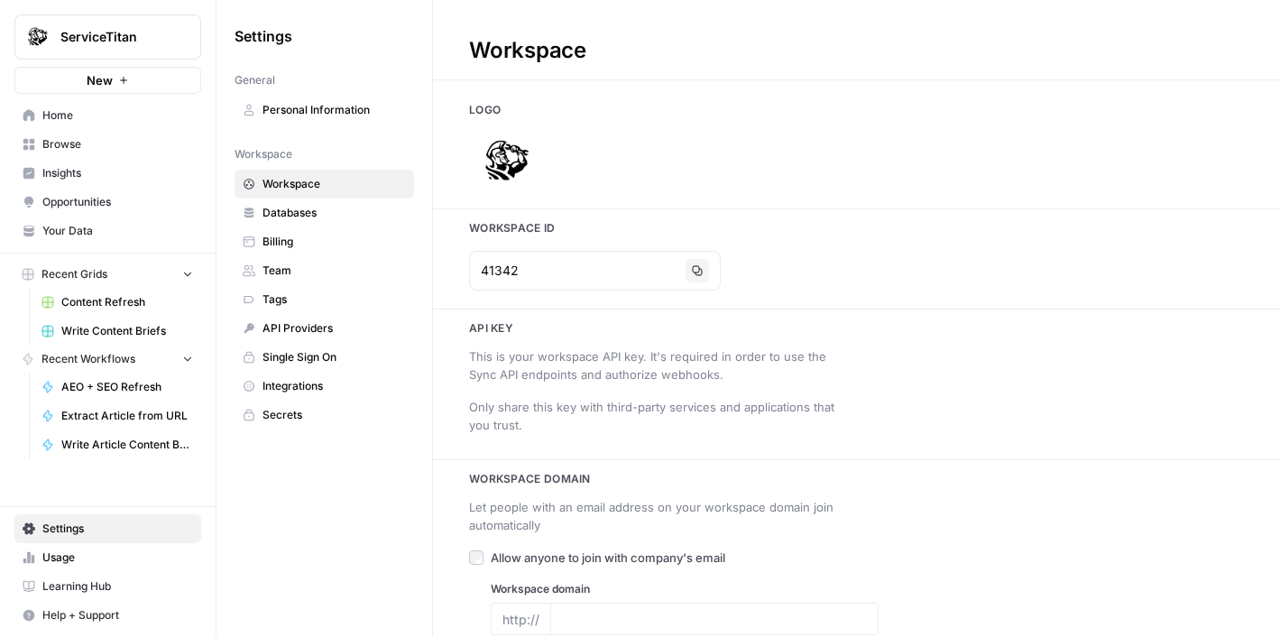
type input "[URL][DOMAIN_NAME]"
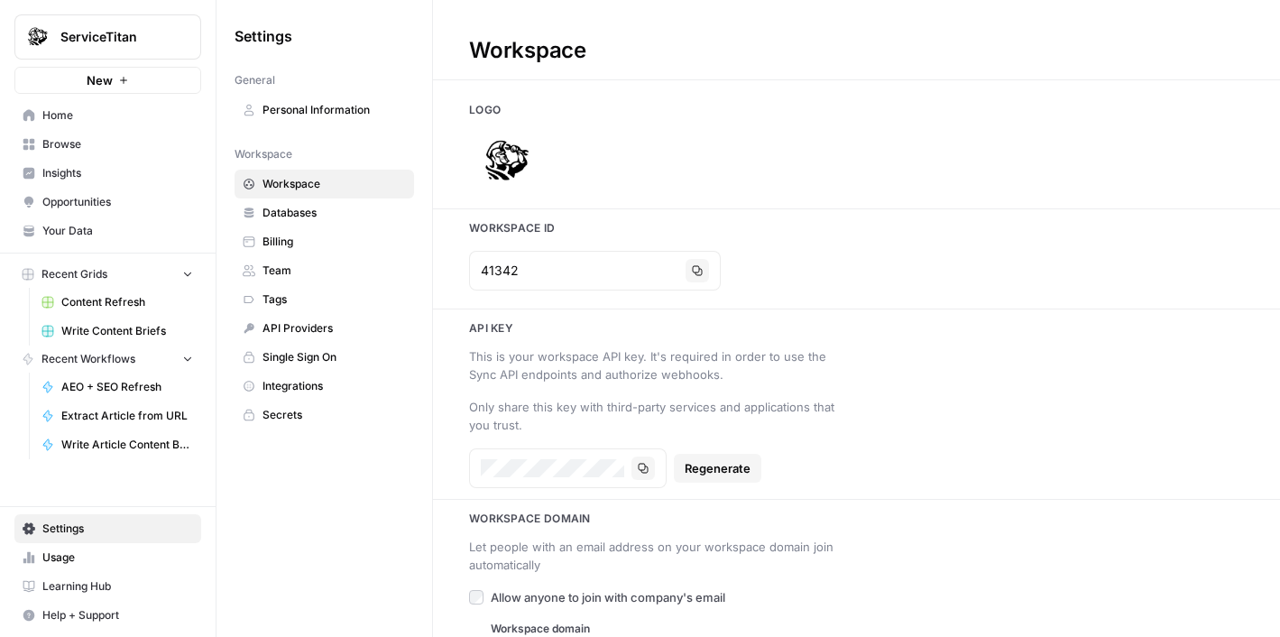
scroll to position [50, 0]
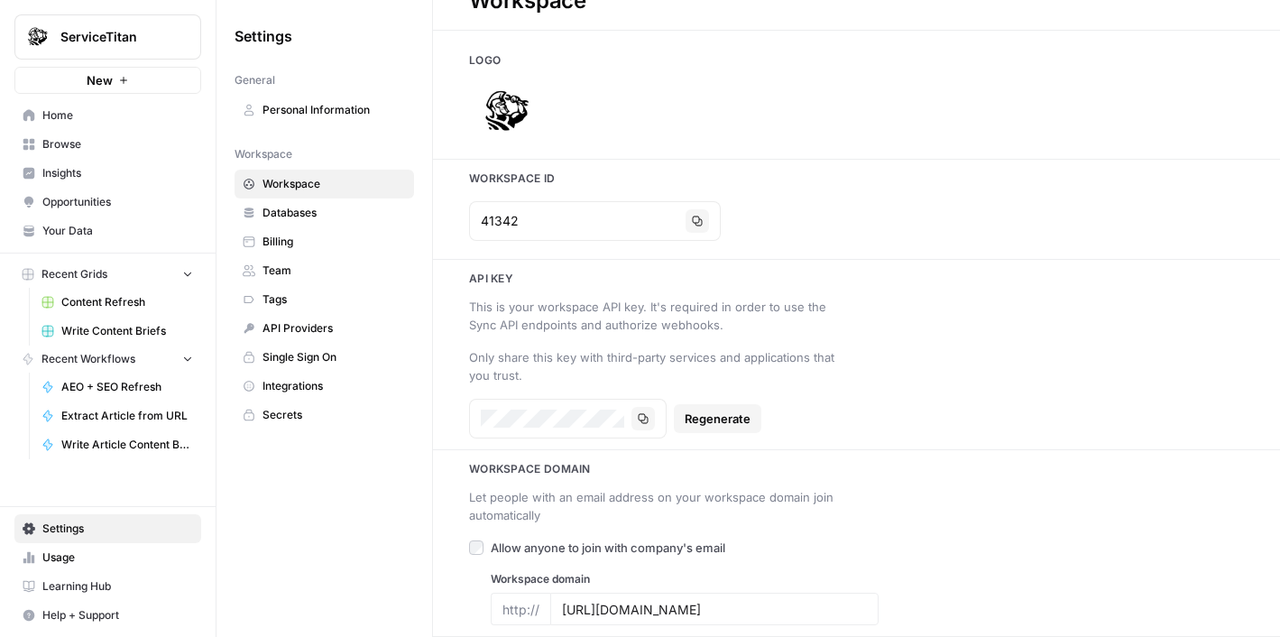
click at [289, 270] on span "Team" at bounding box center [334, 271] width 143 height 16
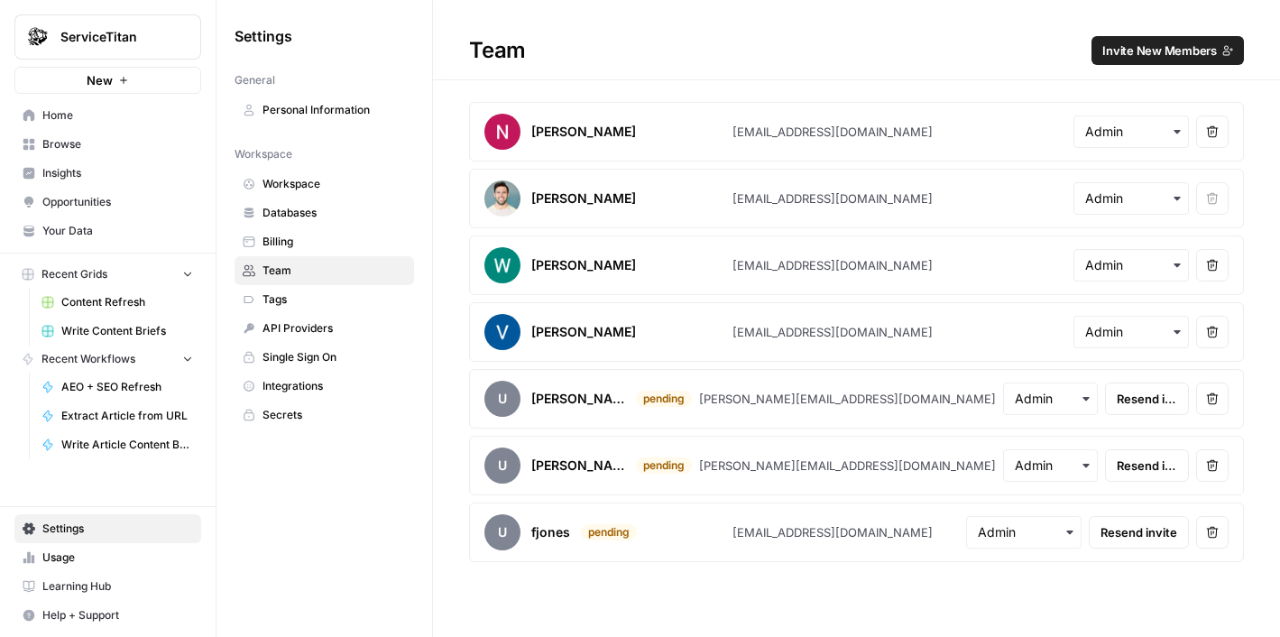
click at [289, 290] on link "Tags" at bounding box center [325, 299] width 180 height 29
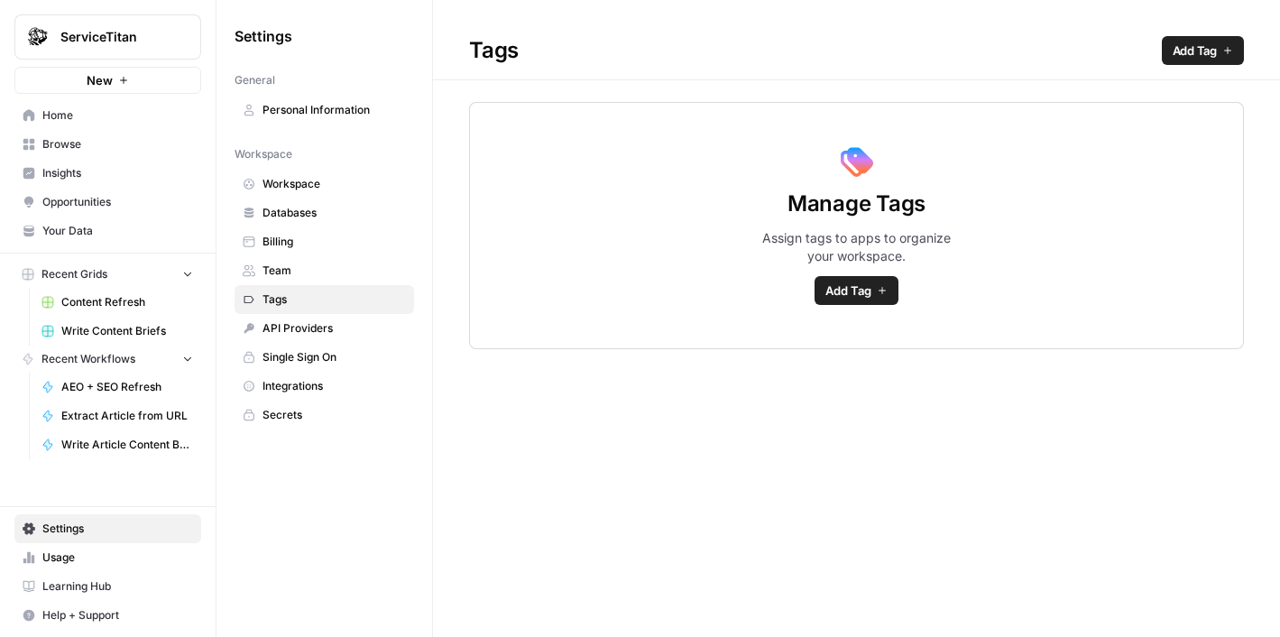
click at [292, 276] on span "Team" at bounding box center [334, 271] width 143 height 16
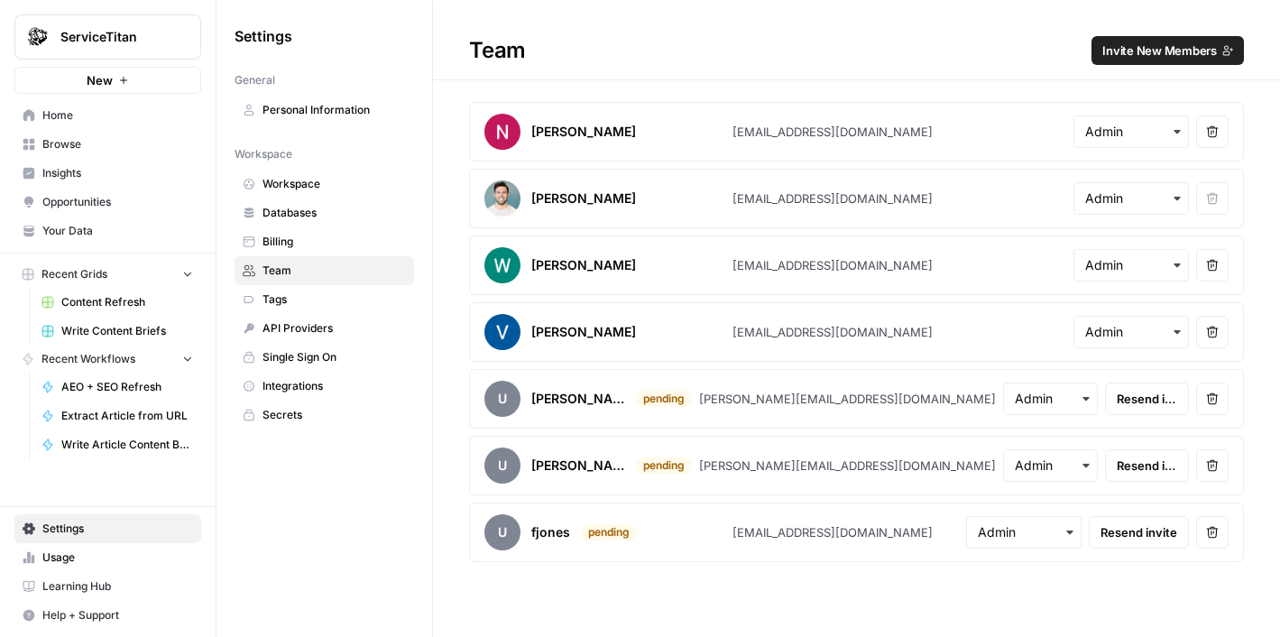
click at [321, 304] on span "Tags" at bounding box center [334, 299] width 143 height 16
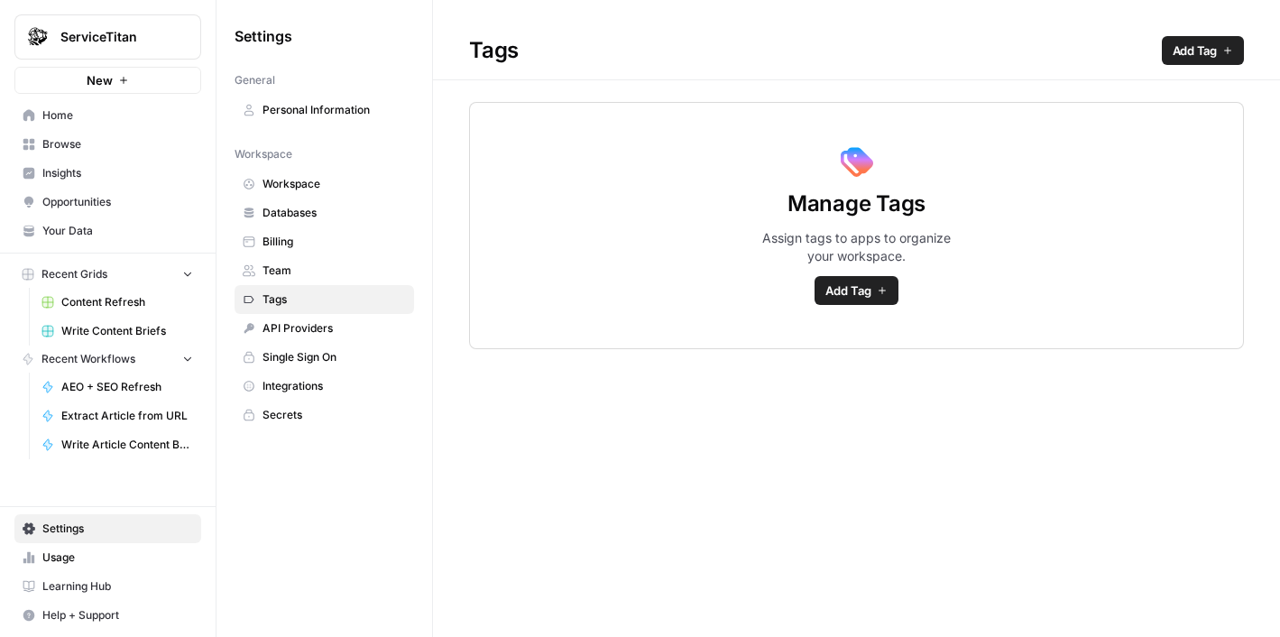
click at [335, 319] on link "API Providers" at bounding box center [325, 328] width 180 height 29
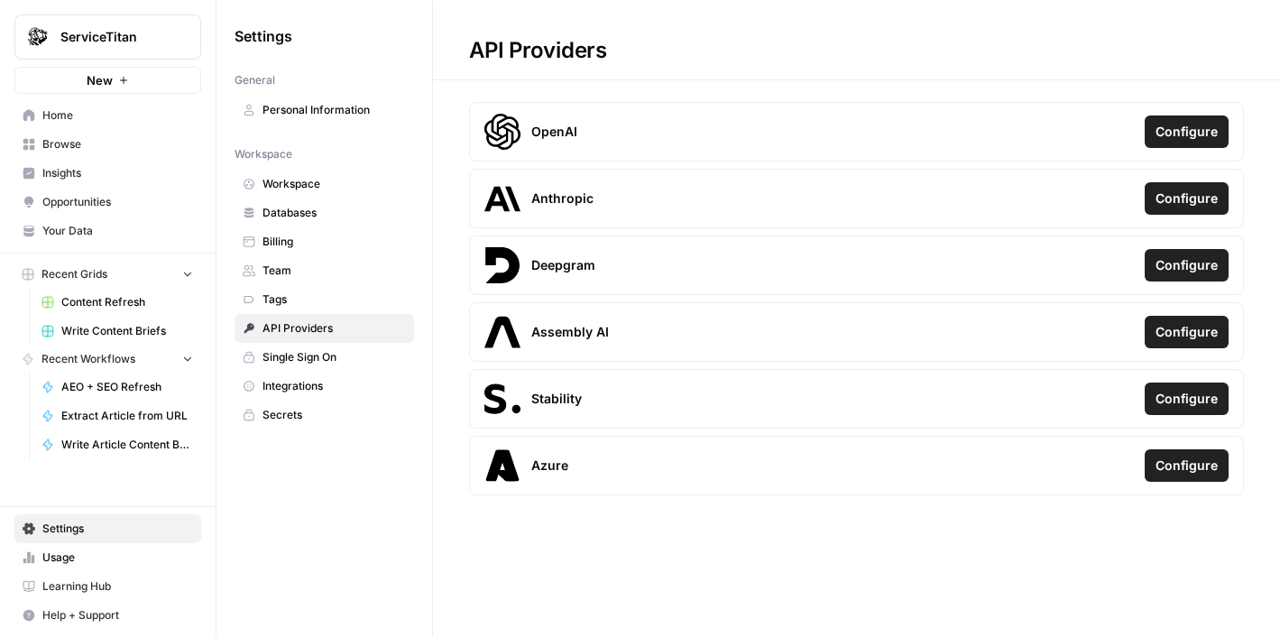
click at [333, 340] on link "API Providers" at bounding box center [325, 328] width 180 height 29
click at [332, 351] on span "Single Sign On" at bounding box center [334, 357] width 143 height 16
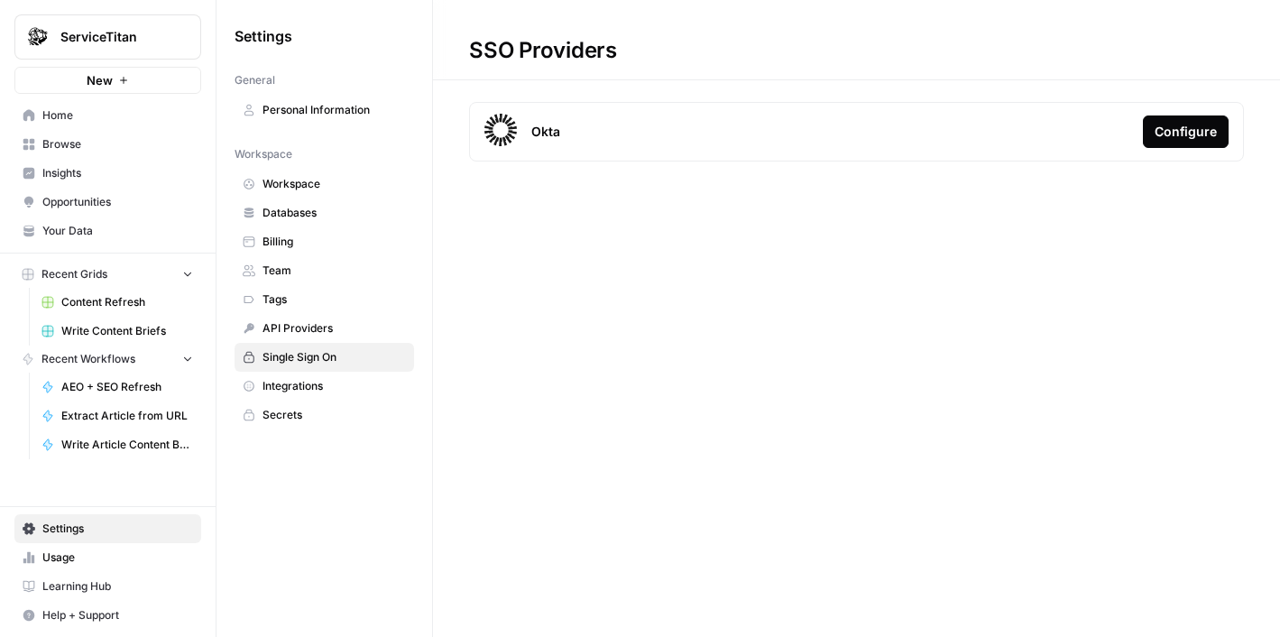
click at [331, 373] on link "Integrations" at bounding box center [325, 386] width 180 height 29
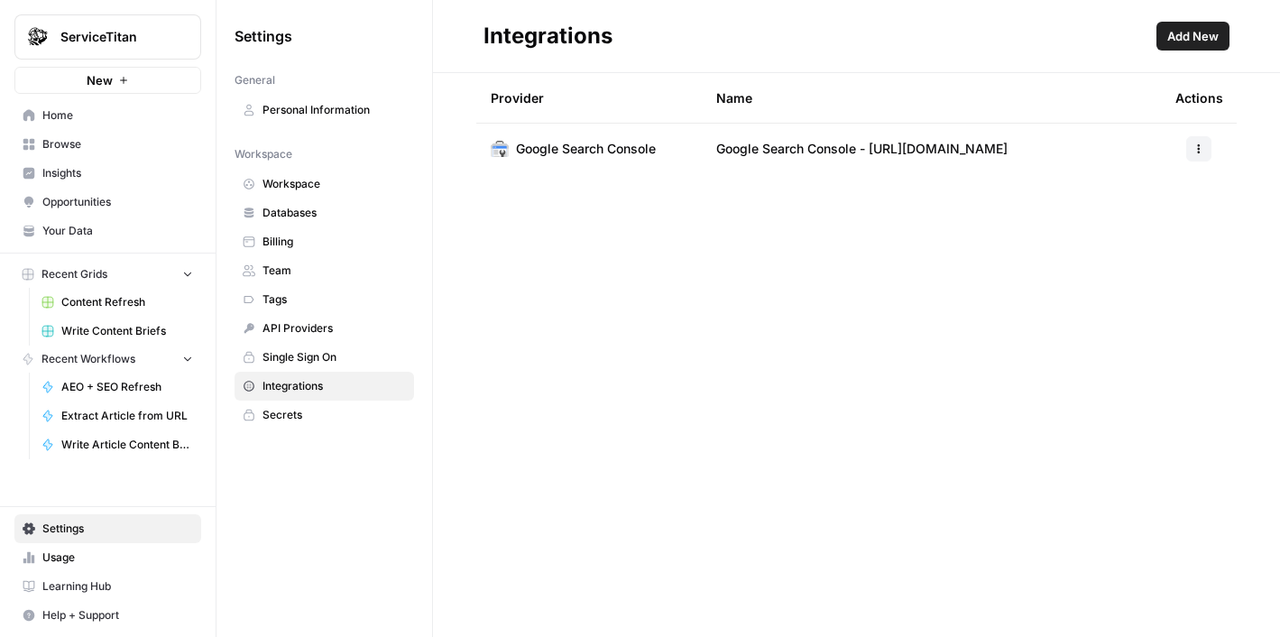
click at [557, 153] on span "Google Search Console" at bounding box center [586, 149] width 140 height 18
click at [556, 153] on span "Google Search Console" at bounding box center [586, 149] width 140 height 18
click at [553, 155] on span "Google Search Console" at bounding box center [586, 149] width 140 height 18
drag, startPoint x: 553, startPoint y: 155, endPoint x: 894, endPoint y: 134, distance: 341.8
click at [894, 134] on tr "Google Search Console Google Search Console - [URL][DOMAIN_NAME]" at bounding box center [856, 149] width 761 height 51
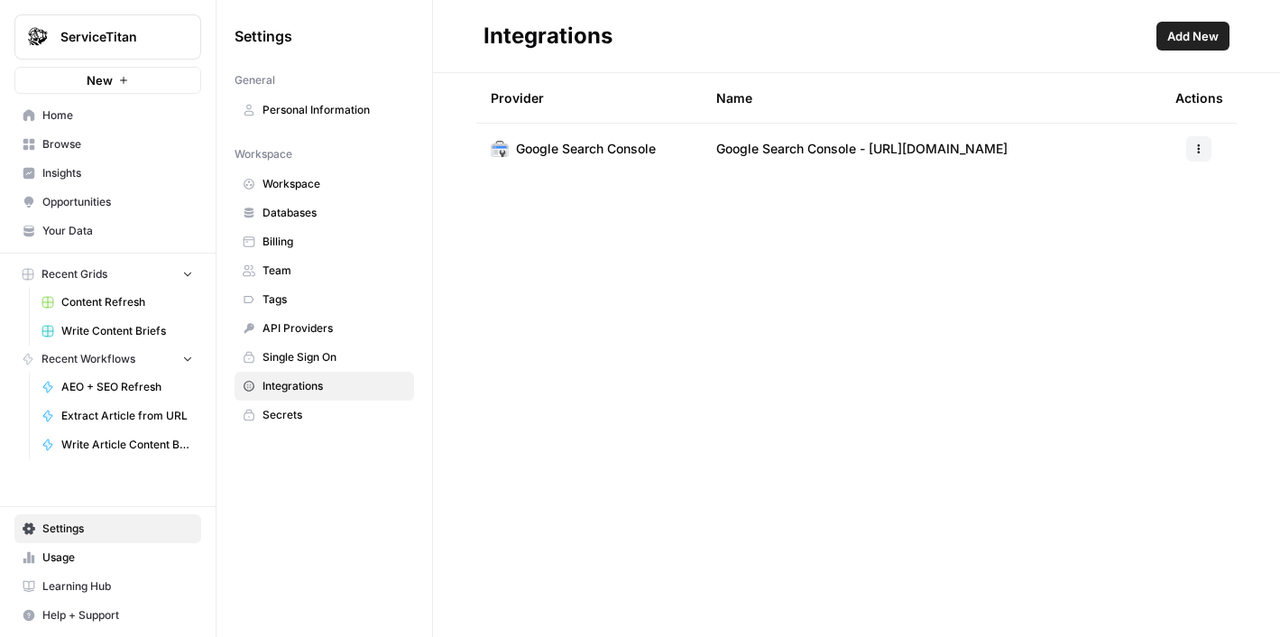
click at [909, 134] on td "Google Search Console - [URL][DOMAIN_NAME]" at bounding box center [931, 149] width 459 height 51
click at [909, 142] on span "Google Search Console - [URL][DOMAIN_NAME]" at bounding box center [861, 149] width 291 height 18
click at [65, 107] on span "Home" at bounding box center [117, 115] width 151 height 16
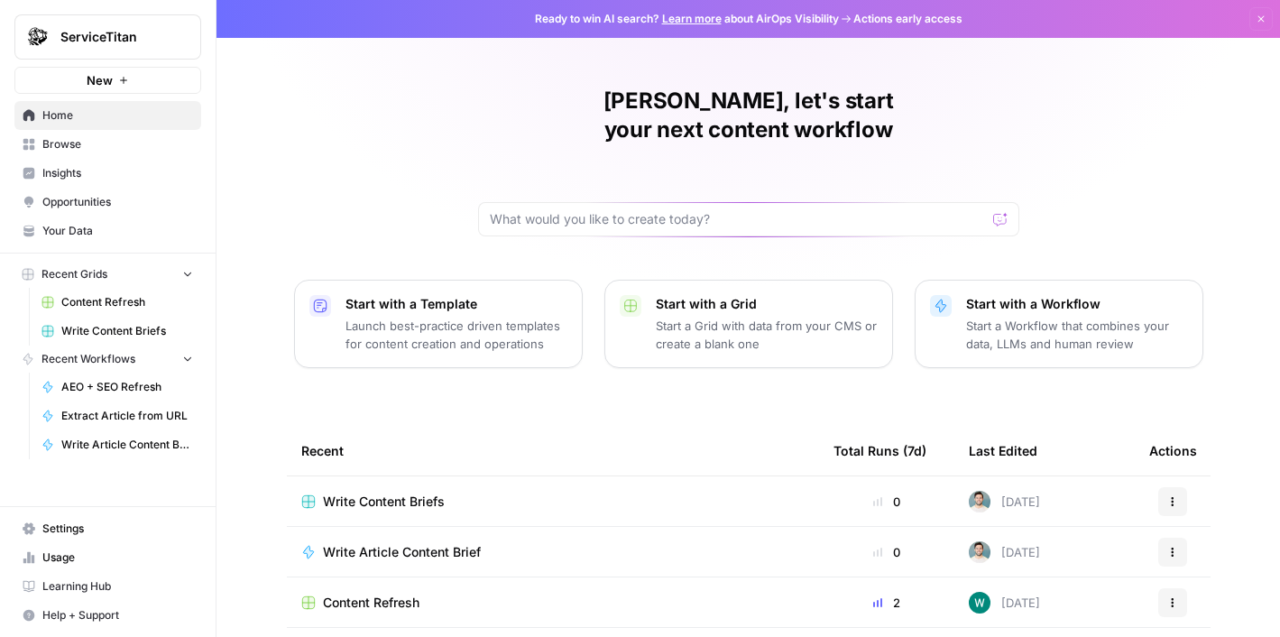
scroll to position [92, 0]
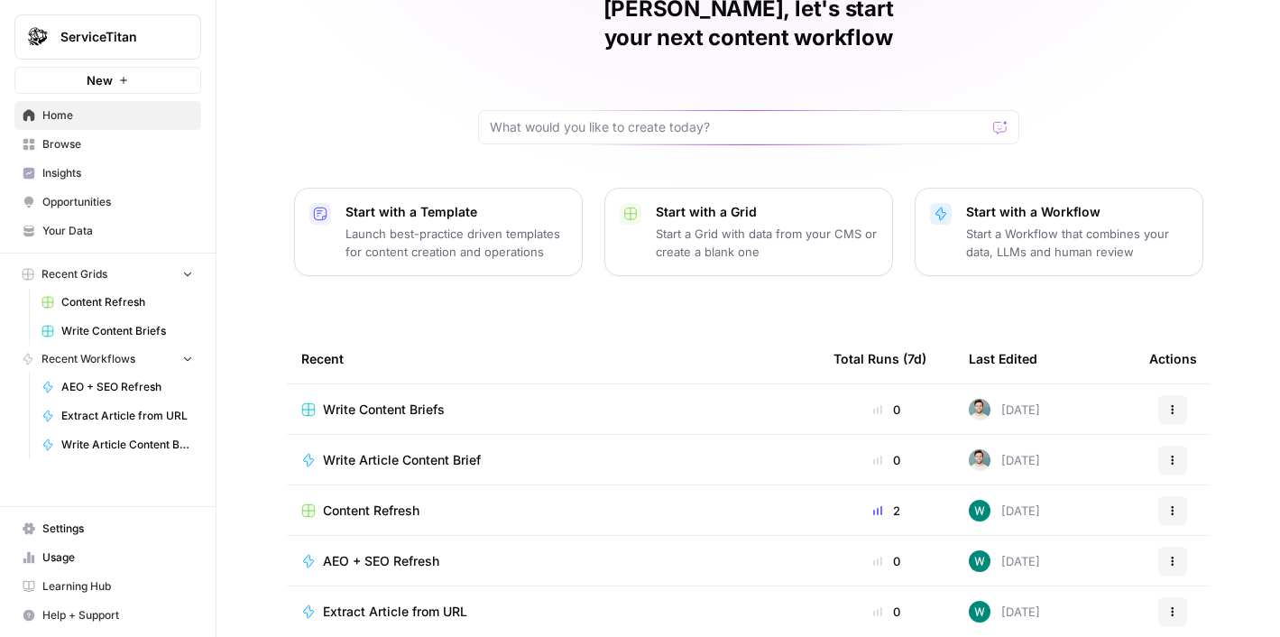
click at [116, 144] on span "Browse" at bounding box center [117, 144] width 151 height 16
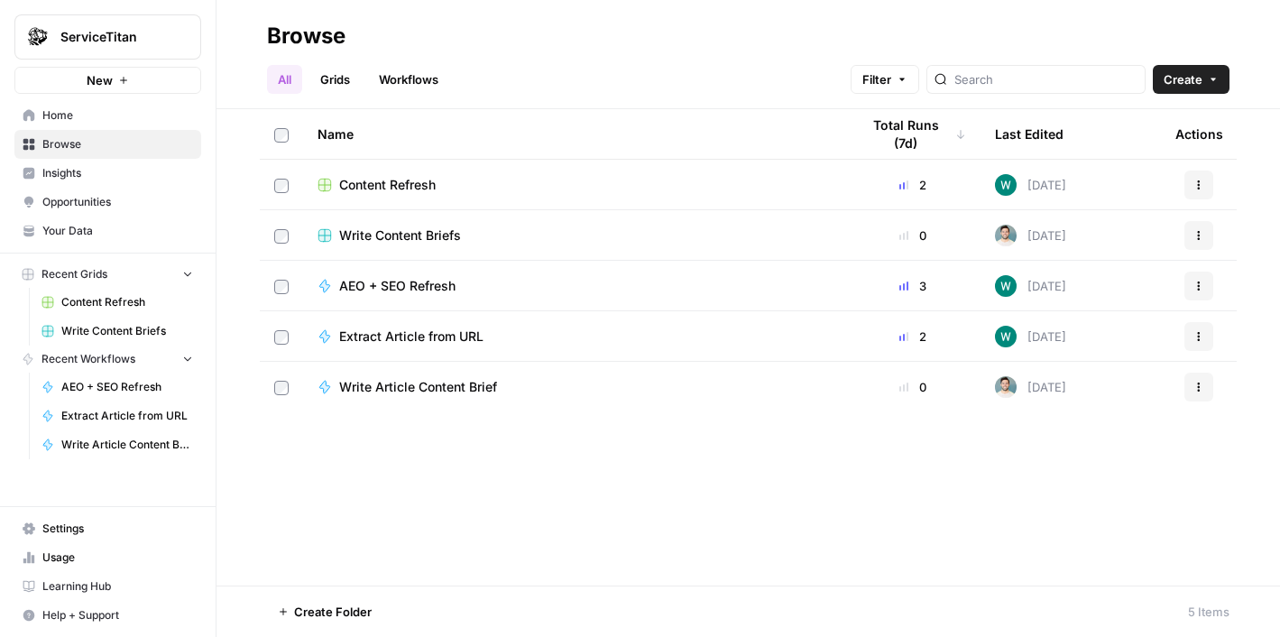
click at [104, 129] on link "Home" at bounding box center [107, 115] width 187 height 29
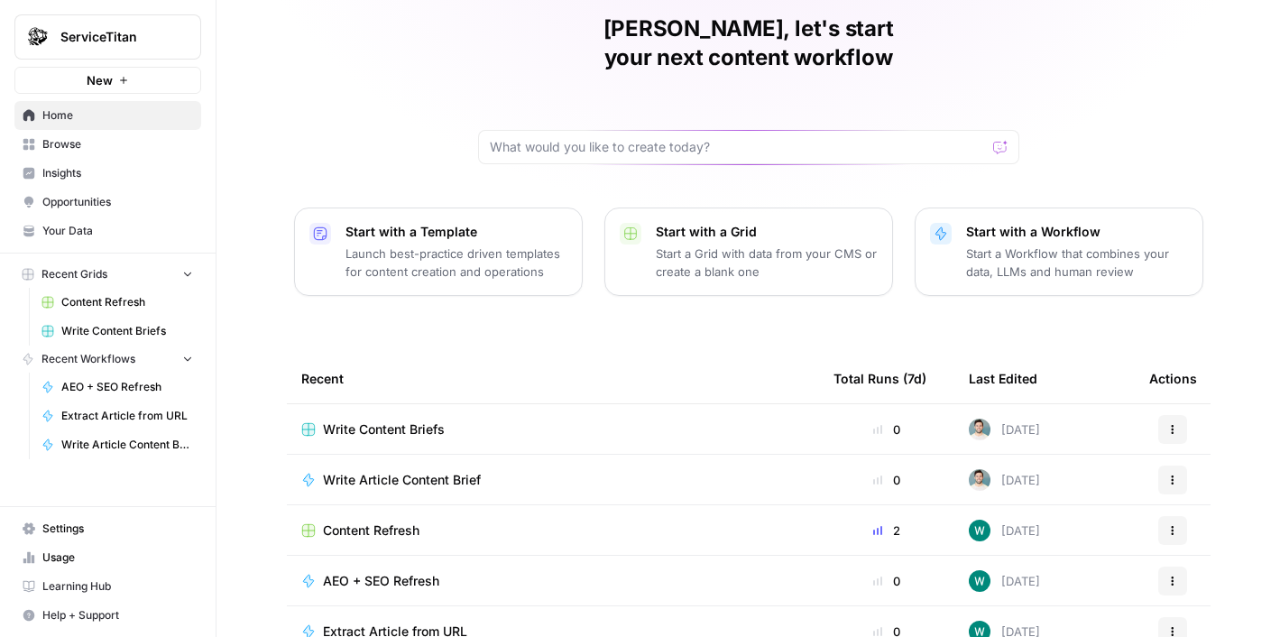
scroll to position [92, 0]
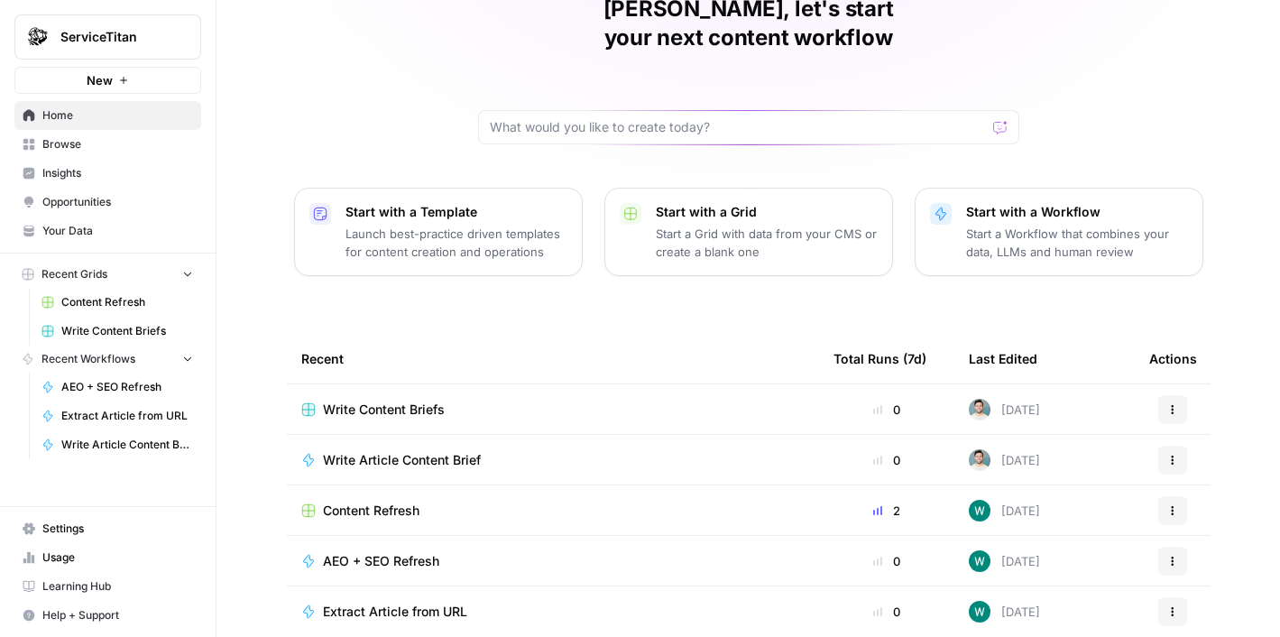
click at [106, 526] on span "Settings" at bounding box center [117, 529] width 151 height 16
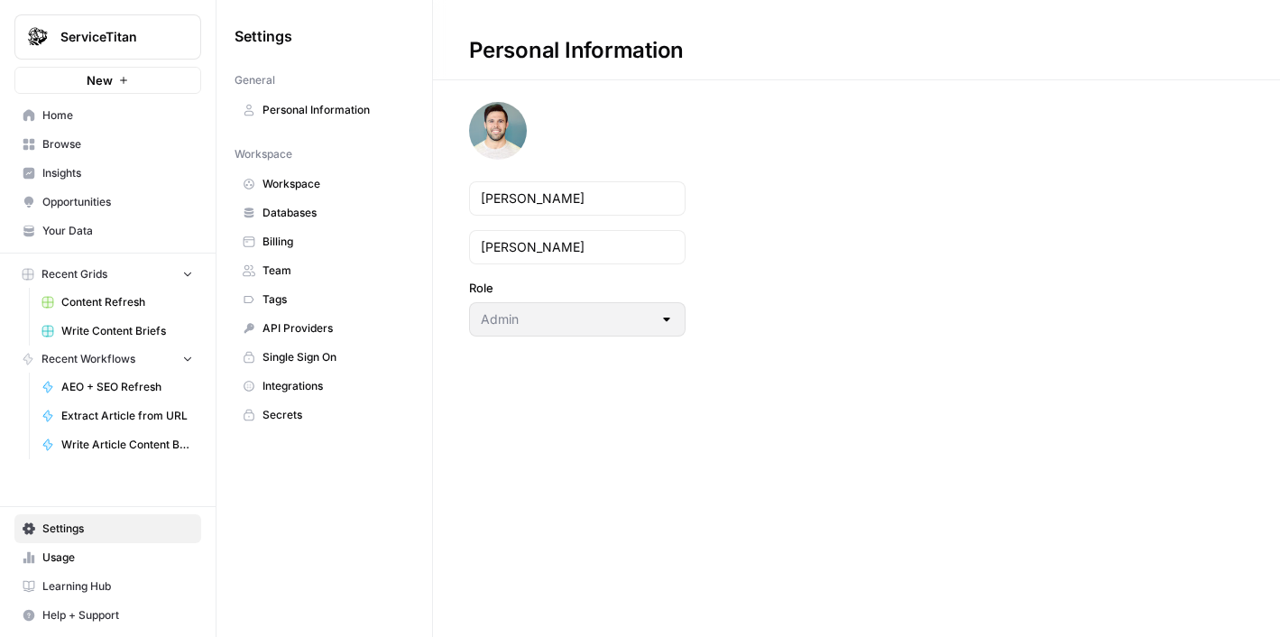
click at [320, 352] on span "Single Sign On" at bounding box center [334, 357] width 143 height 16
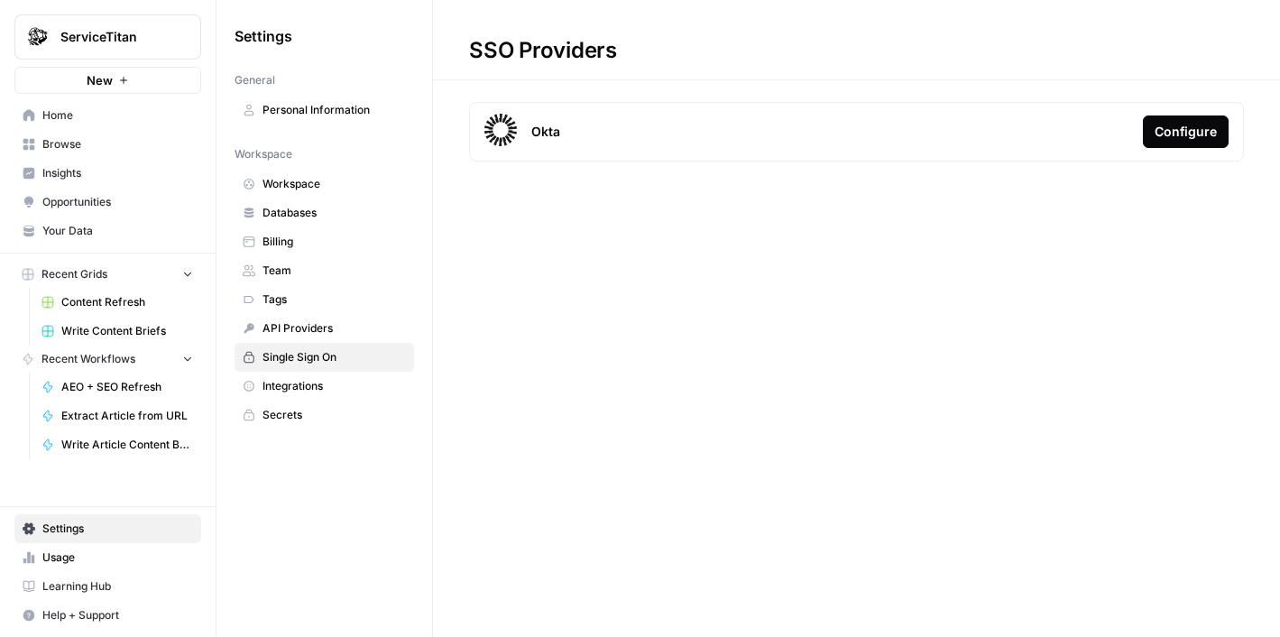
click at [292, 225] on link "Databases" at bounding box center [325, 213] width 180 height 29
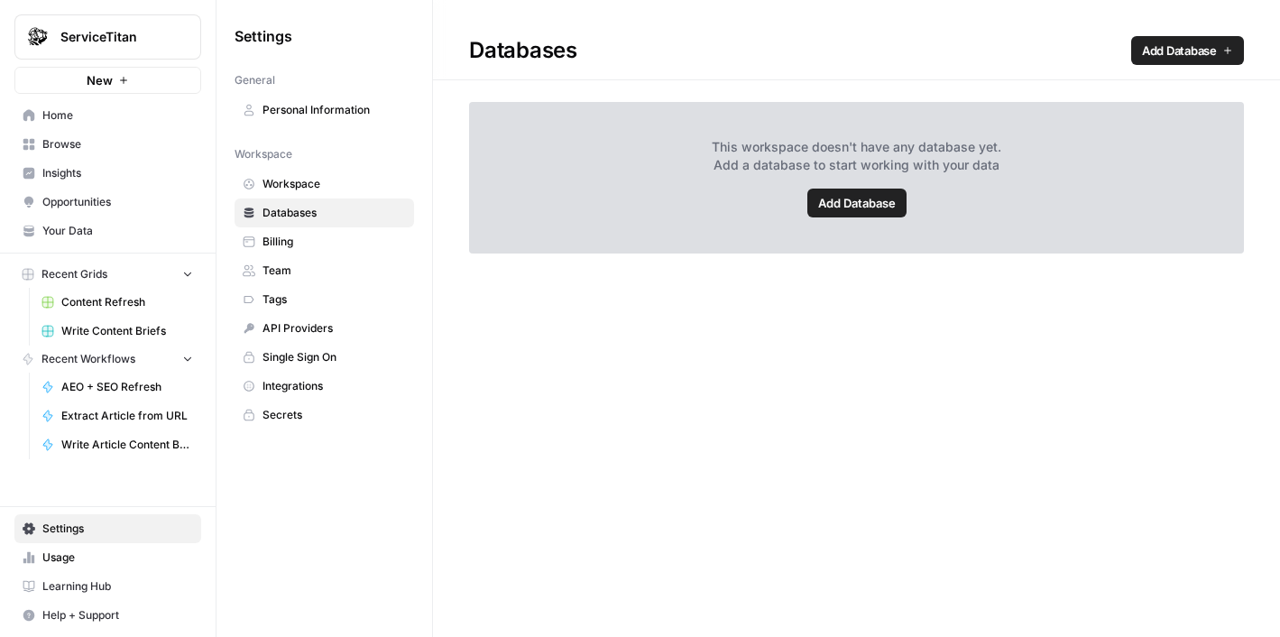
click at [313, 389] on span "Integrations" at bounding box center [334, 386] width 143 height 16
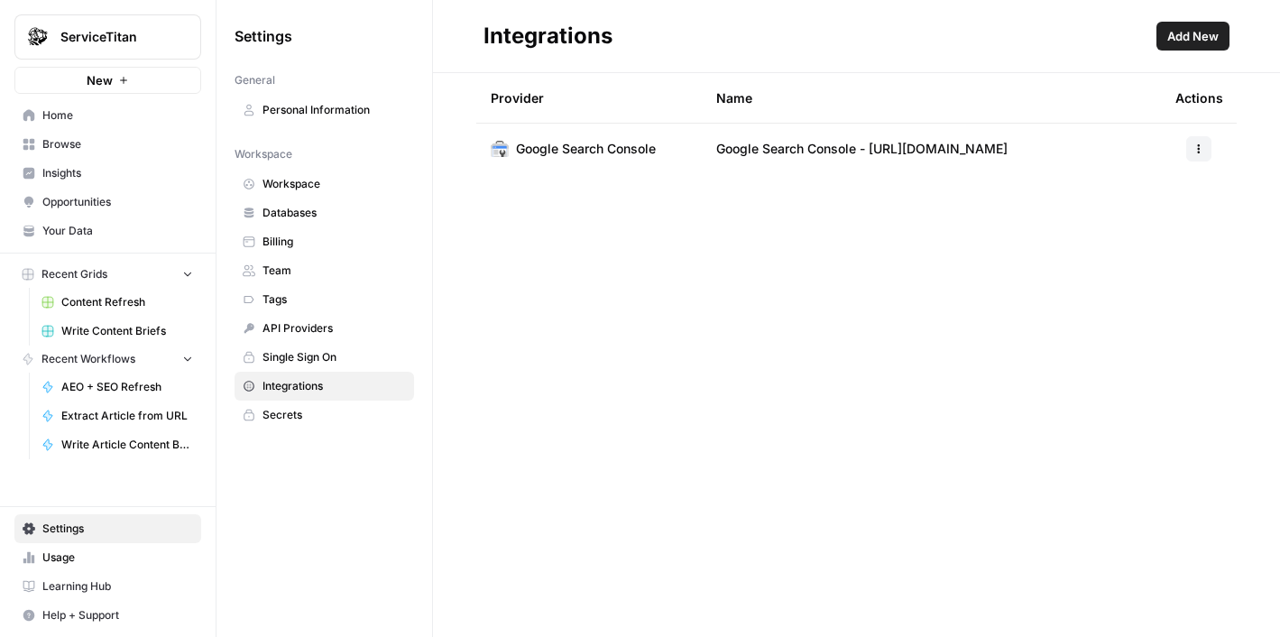
click at [64, 113] on span "Home" at bounding box center [117, 115] width 151 height 16
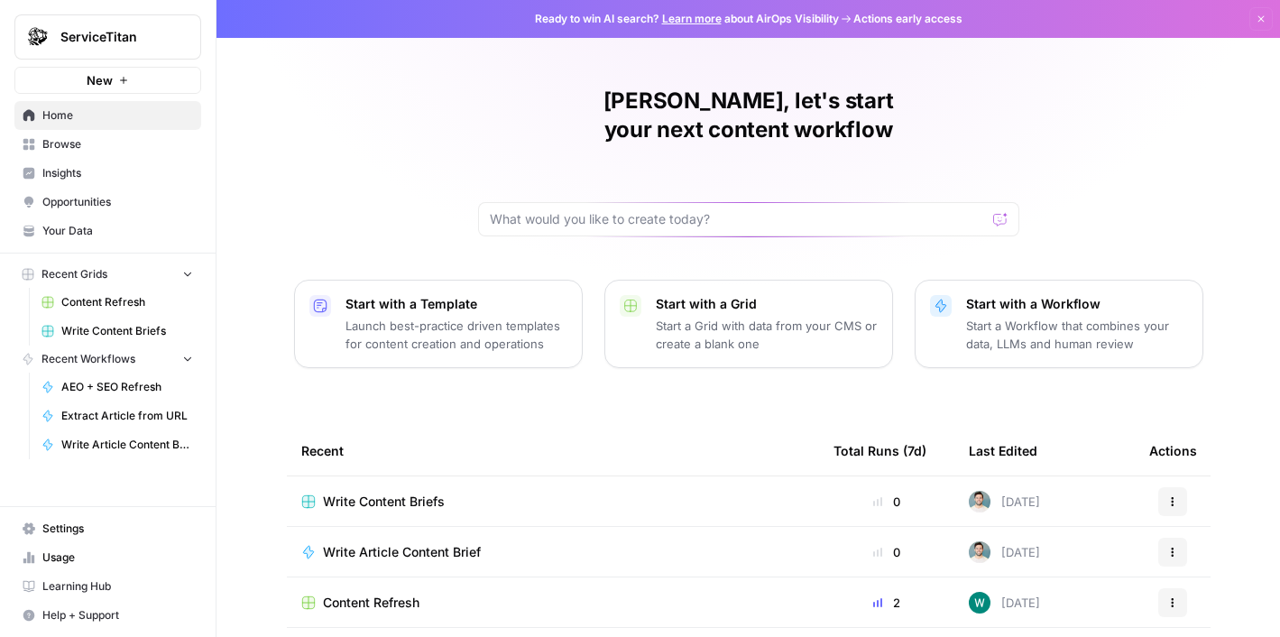
scroll to position [92, 0]
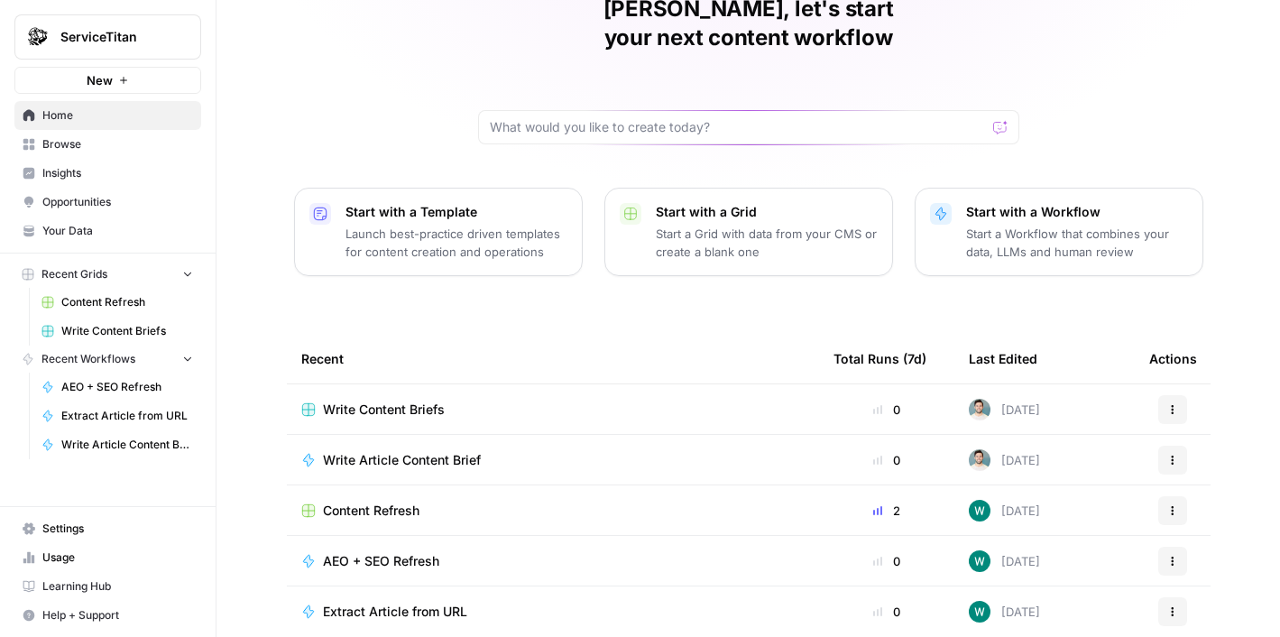
click at [95, 169] on span "Insights" at bounding box center [117, 173] width 151 height 16
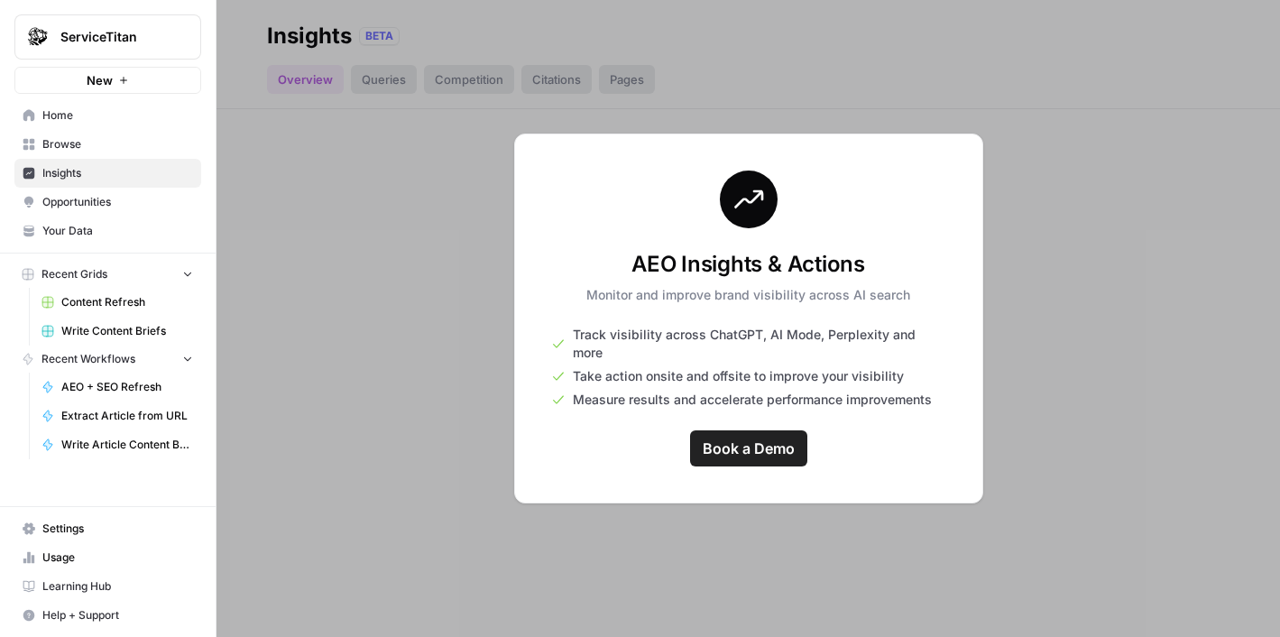
click at [142, 200] on span "Opportunities" at bounding box center [117, 202] width 151 height 16
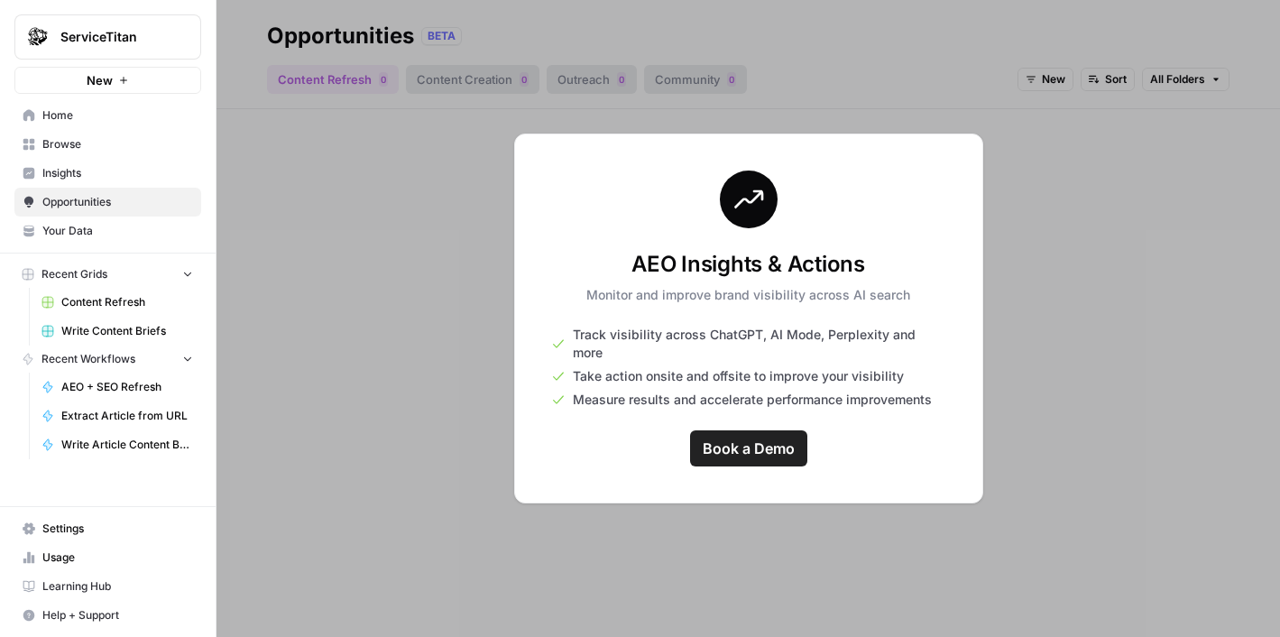
click at [134, 234] on span "Your Data" at bounding box center [117, 231] width 151 height 16
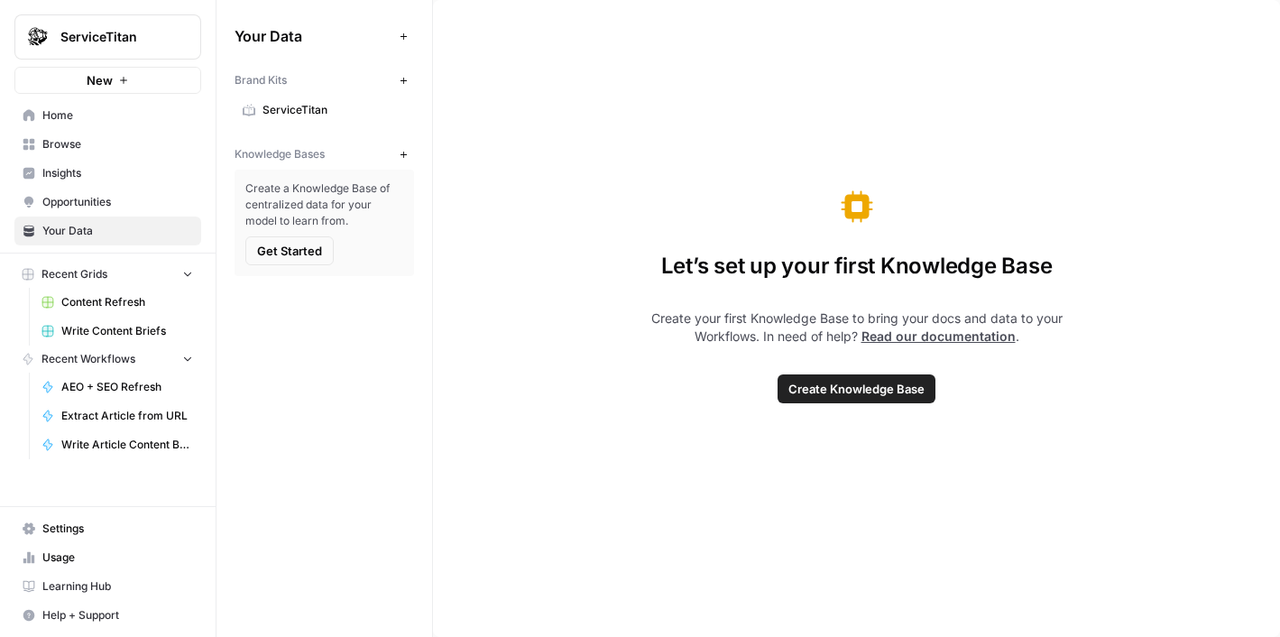
click at [111, 530] on span "Settings" at bounding box center [117, 529] width 151 height 16
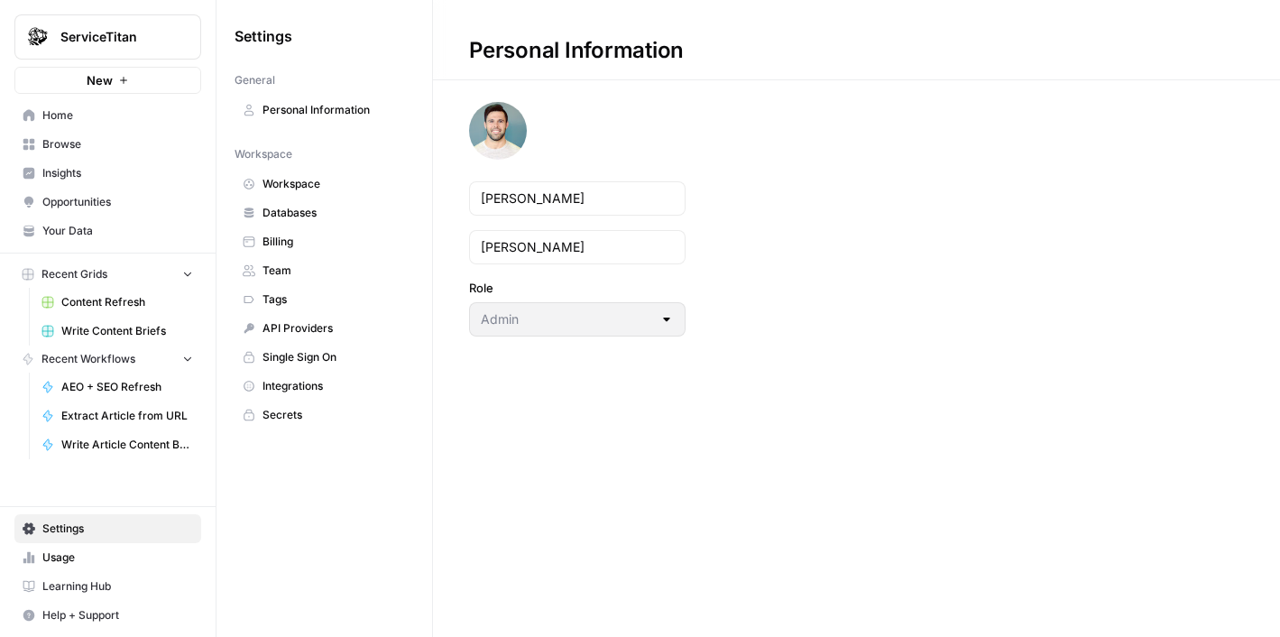
click at [291, 379] on span "Integrations" at bounding box center [334, 386] width 143 height 16
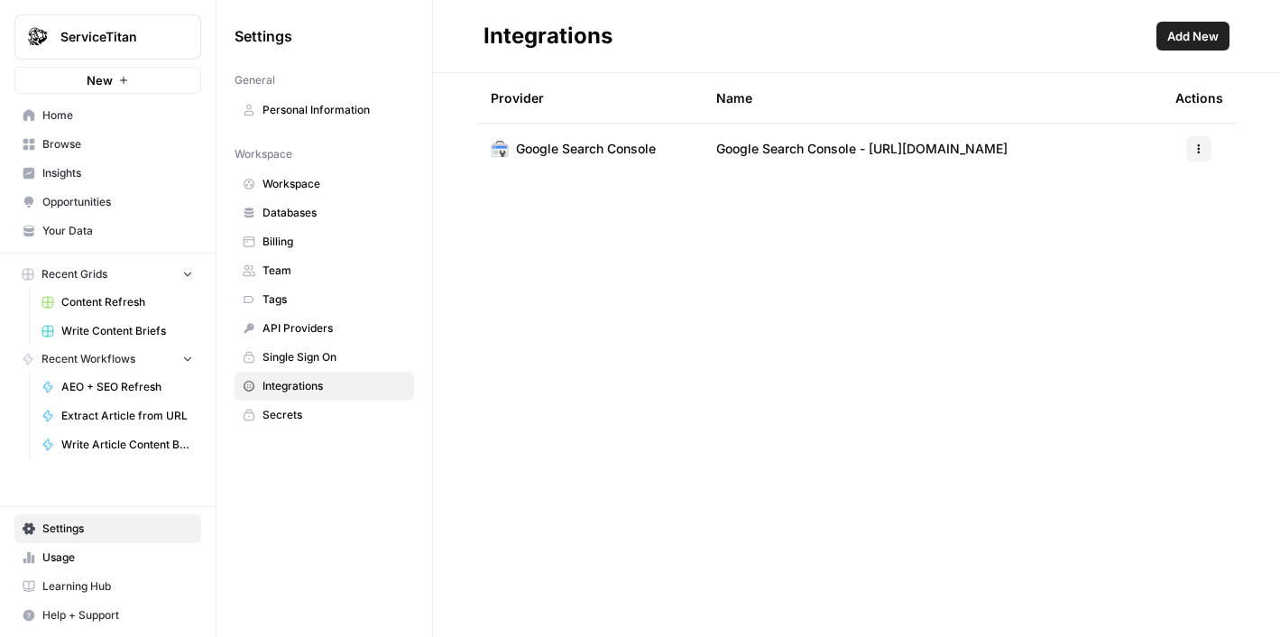
click at [1188, 48] on button "Add New" at bounding box center [1193, 36] width 73 height 29
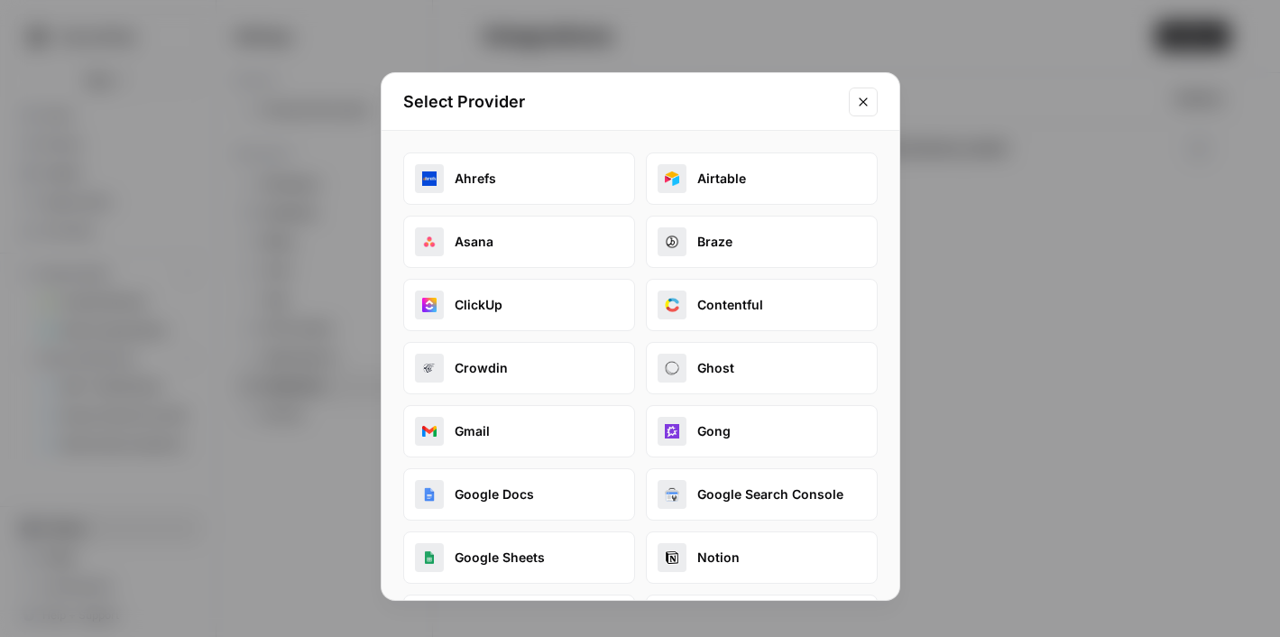
scroll to position [62, 0]
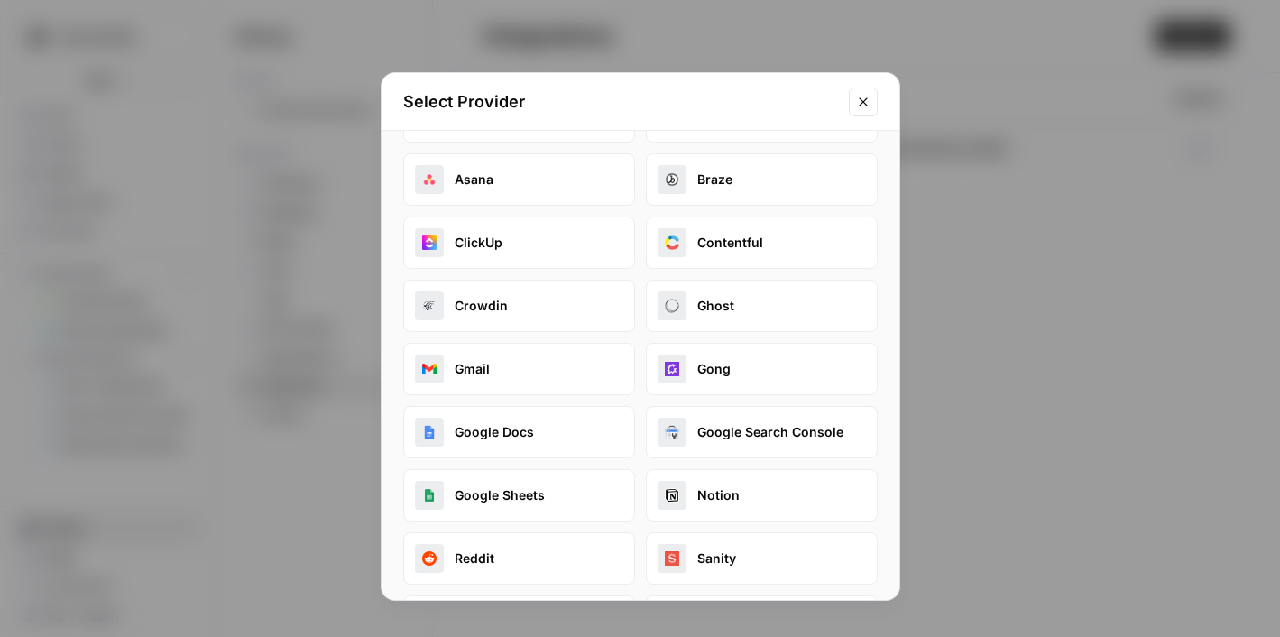
click at [724, 417] on button "Google Search Console" at bounding box center [762, 432] width 232 height 52
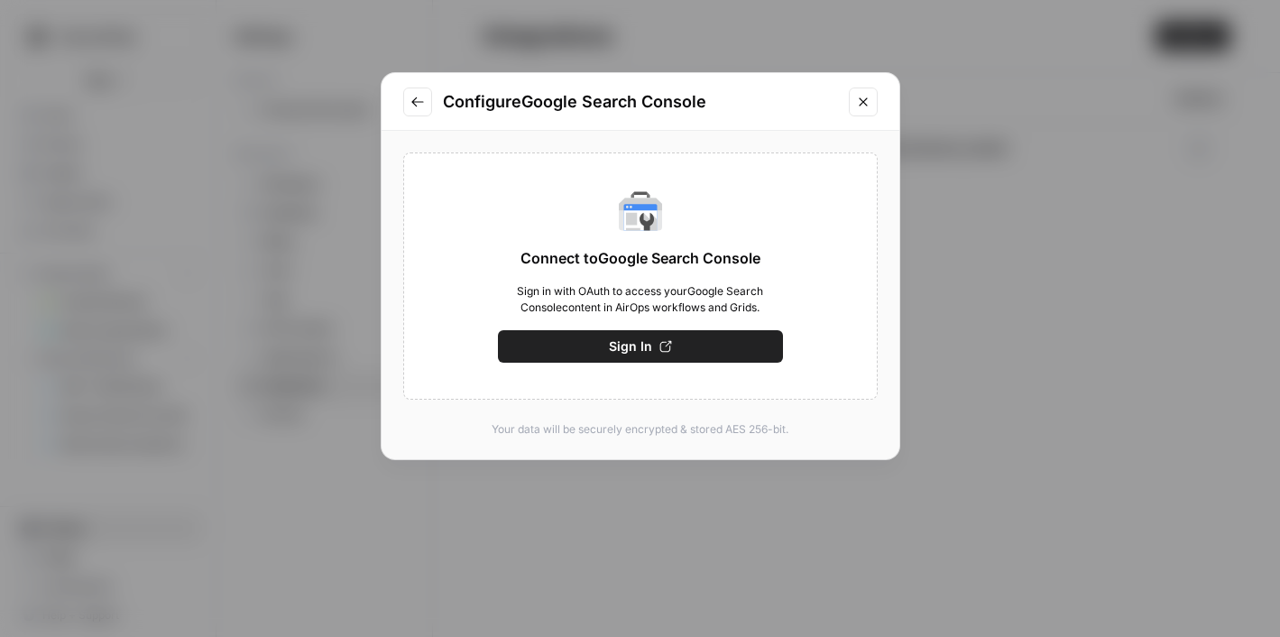
click at [673, 340] on button "Sign In" at bounding box center [640, 346] width 285 height 32
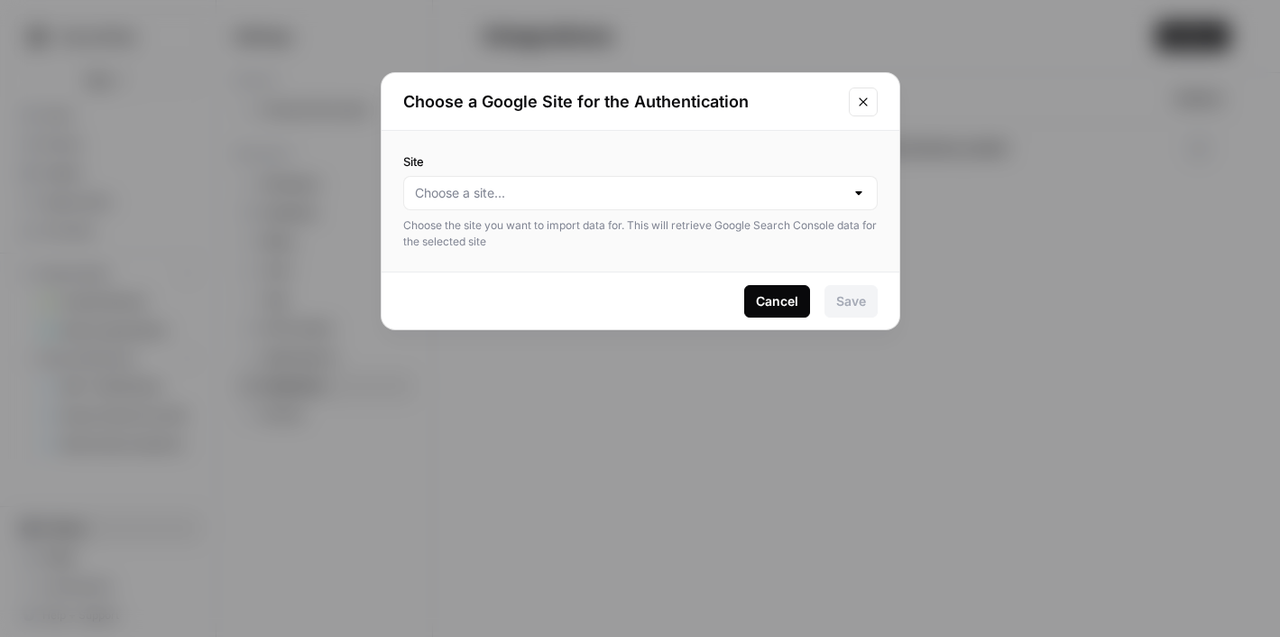
click at [697, 177] on div at bounding box center [640, 193] width 475 height 34
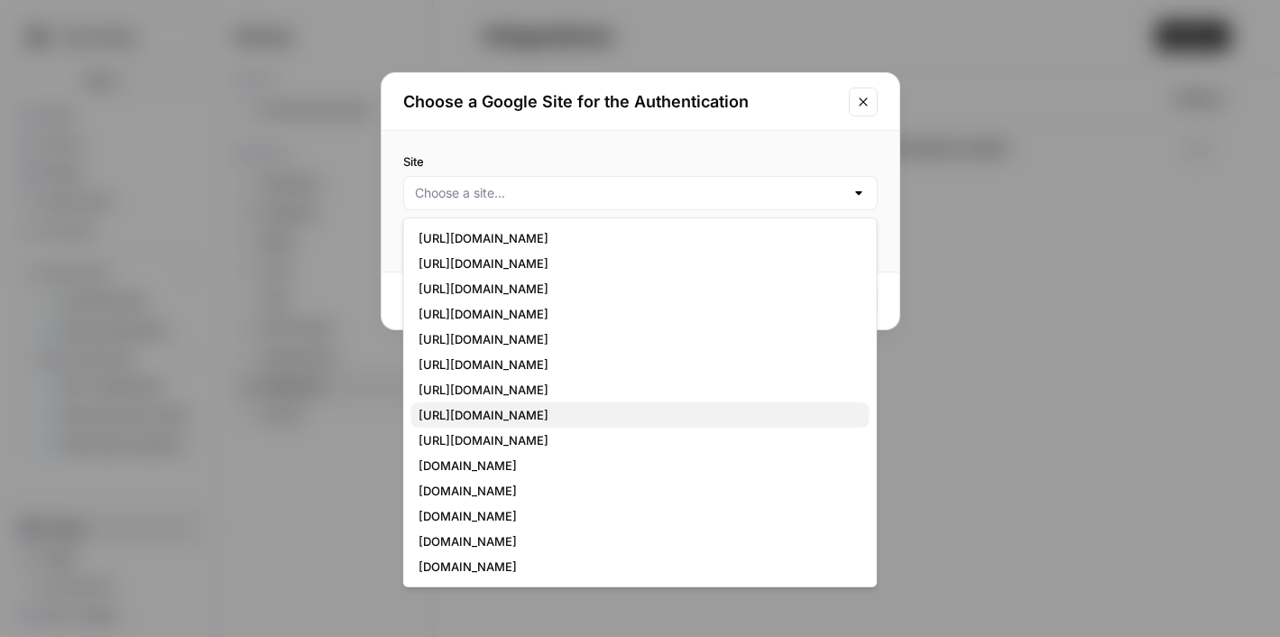
click at [596, 419] on span "[URL][DOMAIN_NAME]" at bounding box center [637, 415] width 437 height 18
type input "[URL][DOMAIN_NAME]"
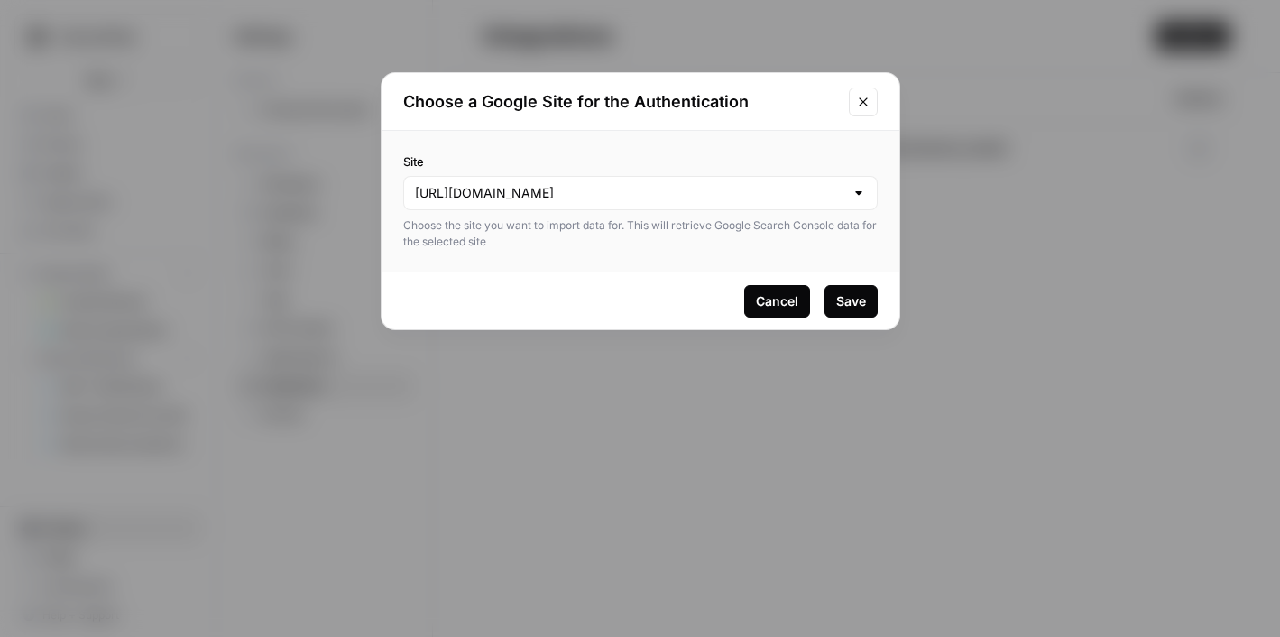
click at [847, 294] on div "Save" at bounding box center [852, 301] width 30 height 18
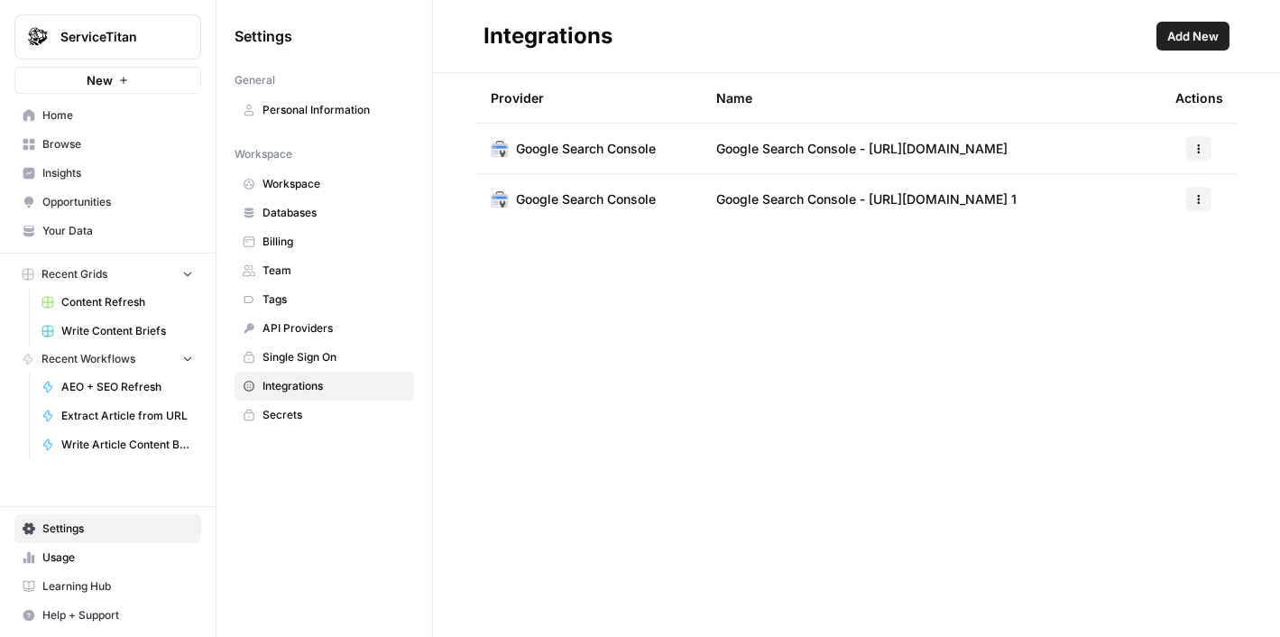
click at [1209, 206] on button "button" at bounding box center [1199, 199] width 25 height 25
click at [1168, 290] on button "Delete" at bounding box center [1154, 280] width 99 height 25
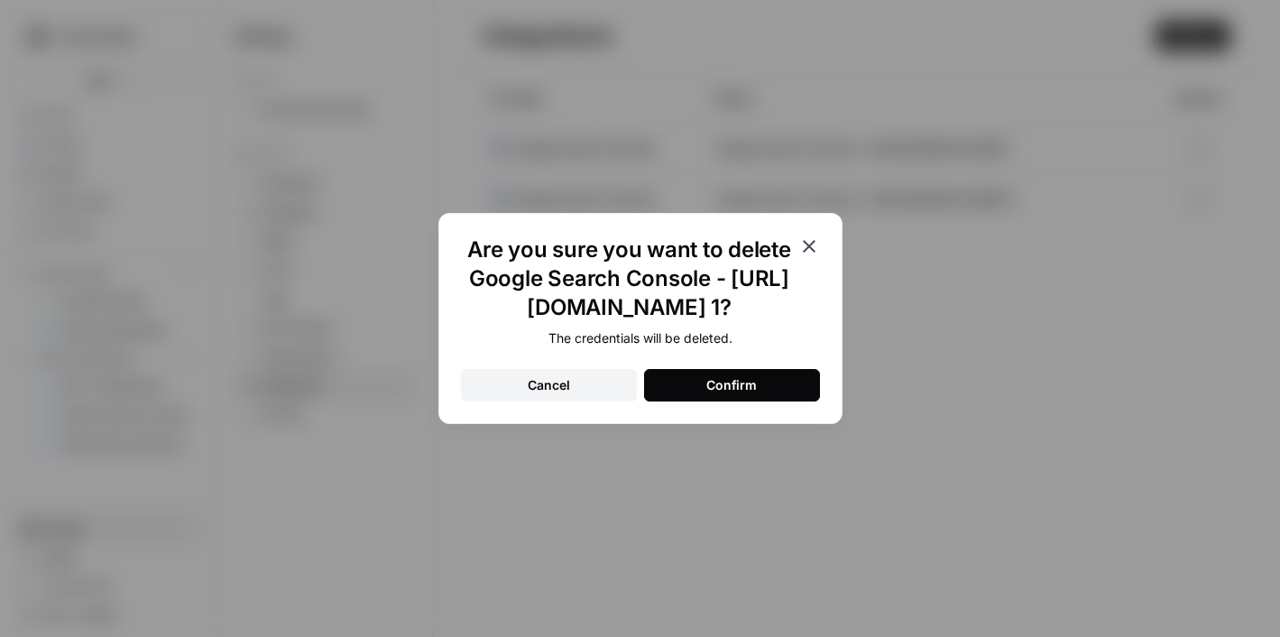
click at [764, 386] on button "Confirm" at bounding box center [732, 385] width 176 height 32
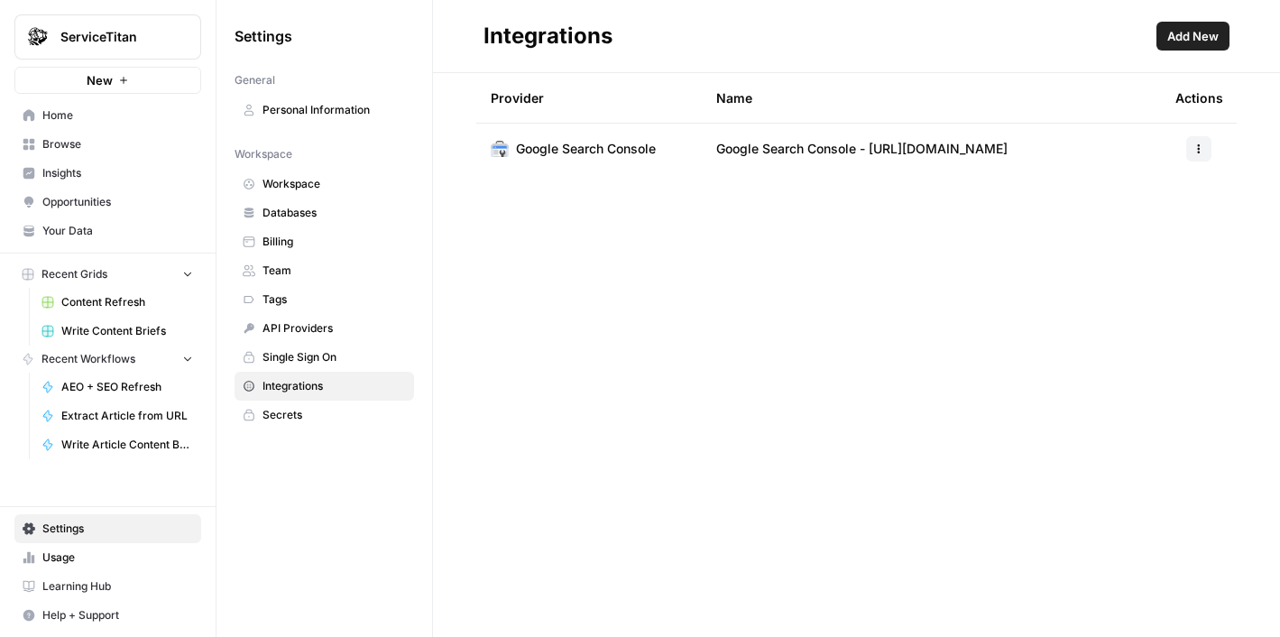
click at [295, 193] on link "Workspace" at bounding box center [325, 184] width 180 height 29
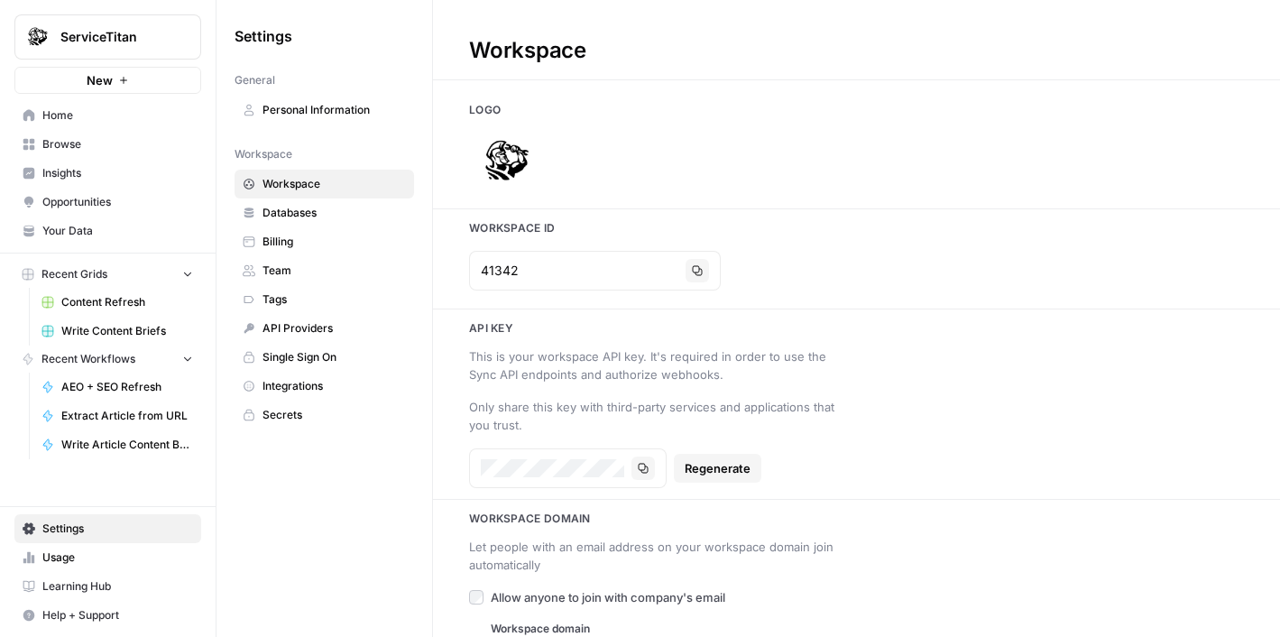
type input "[URL][DOMAIN_NAME]"
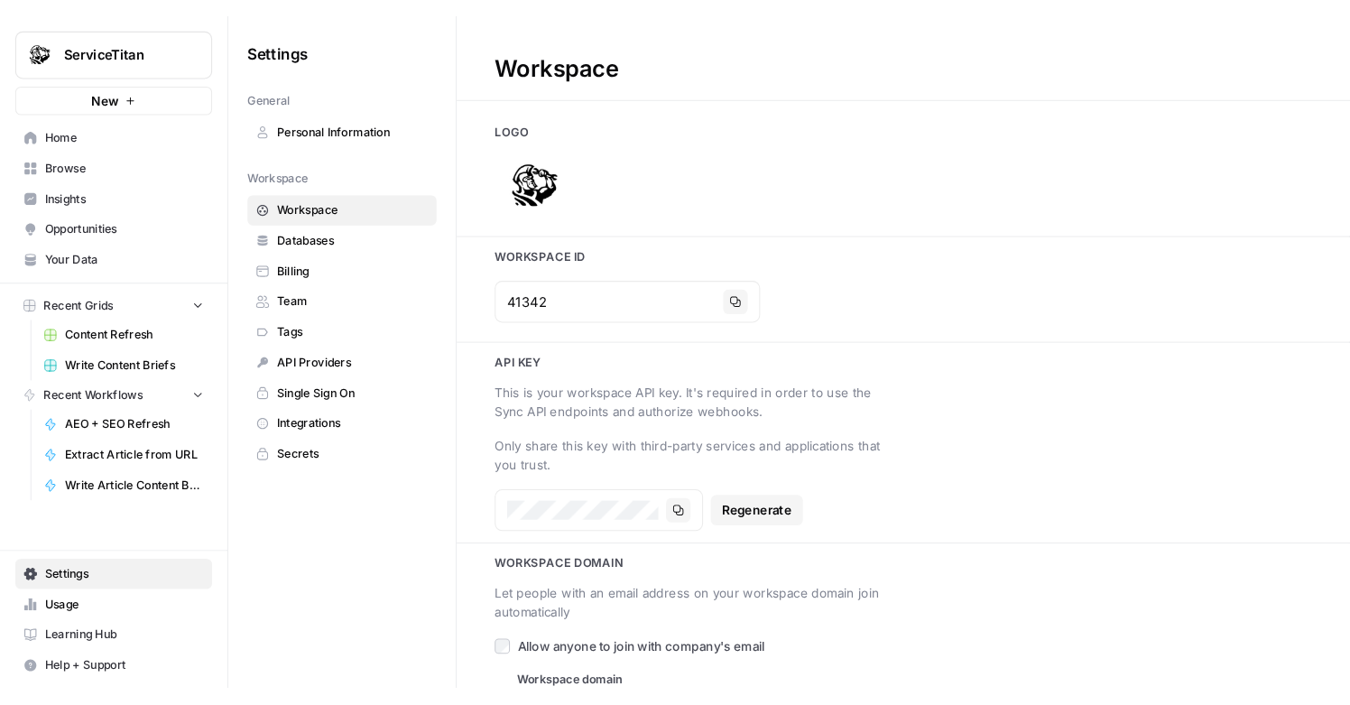
scroll to position [50, 0]
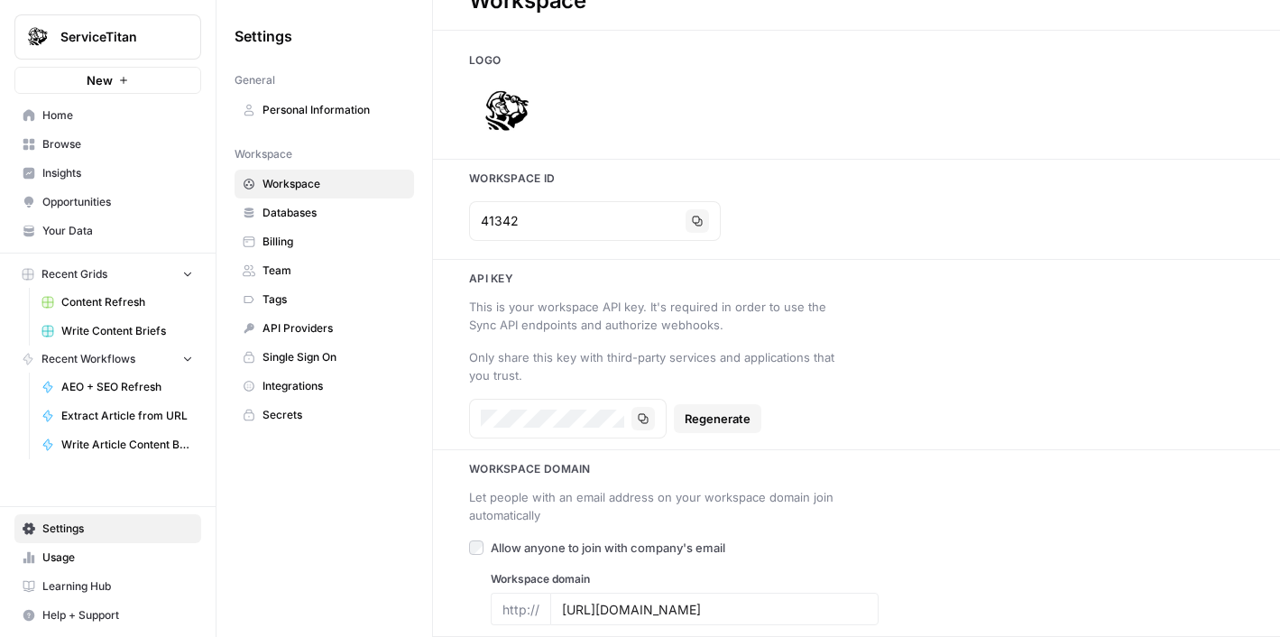
click at [276, 208] on span "Databases" at bounding box center [334, 213] width 143 height 16
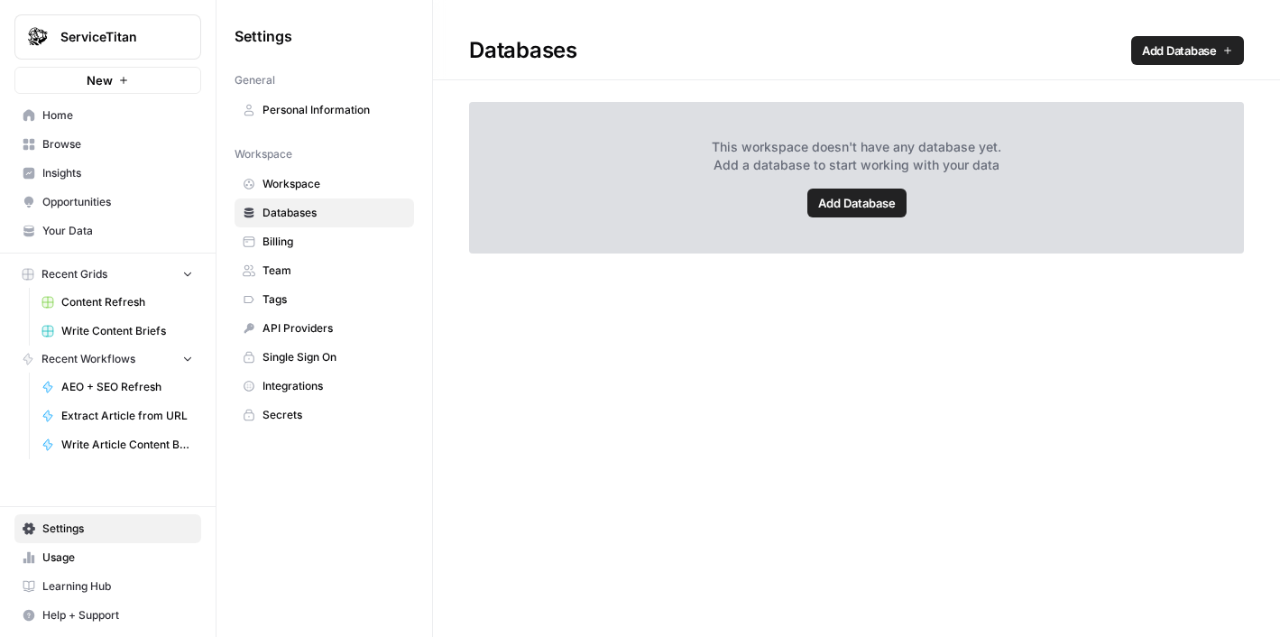
click at [275, 232] on link "Billing" at bounding box center [325, 241] width 180 height 29
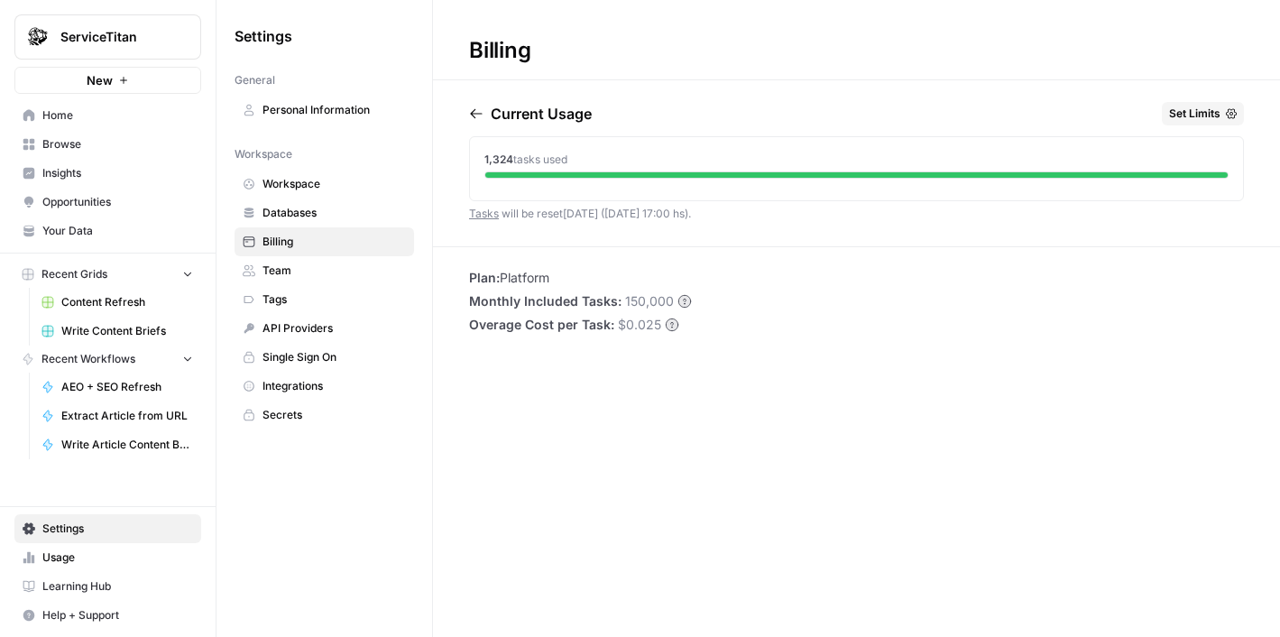
click at [468, 105] on div "Current Usage Set Limits 1,324 tasks used Tasks will be reset in 25 days (31 Oc…" at bounding box center [856, 174] width 847 height 144
click at [470, 110] on icon "button" at bounding box center [476, 113] width 14 height 14
click at [321, 357] on span "Single Sign On" at bounding box center [334, 357] width 143 height 16
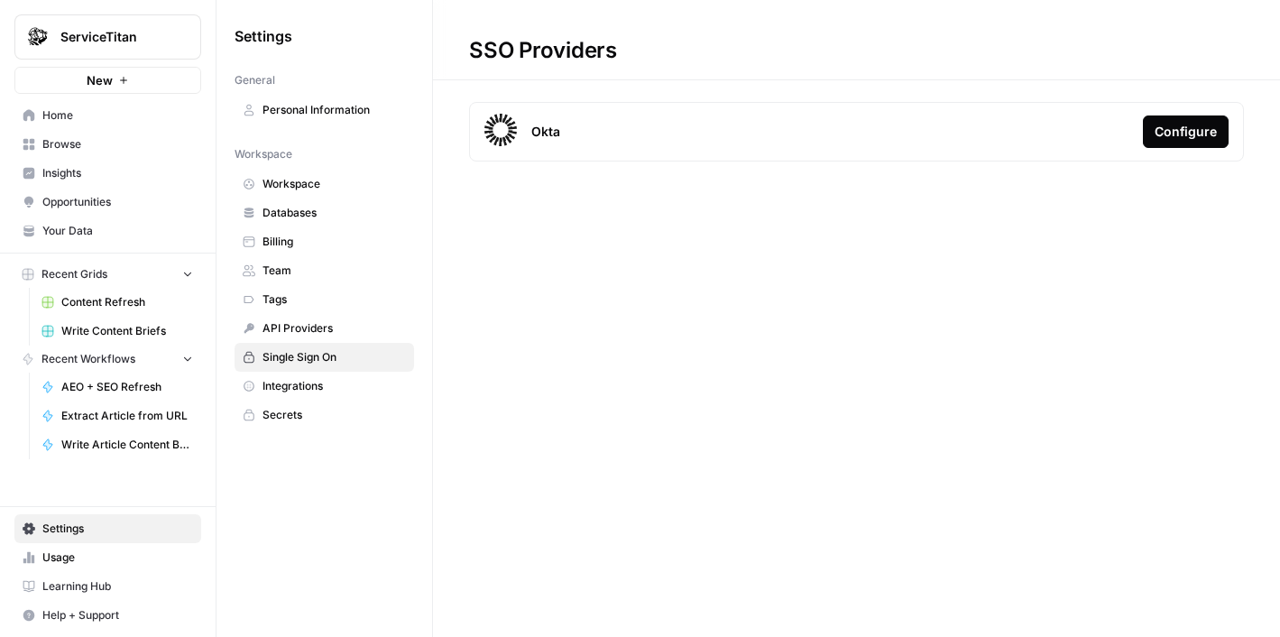
click at [321, 374] on link "Integrations" at bounding box center [325, 386] width 180 height 29
